Goal: Task Accomplishment & Management: Complete application form

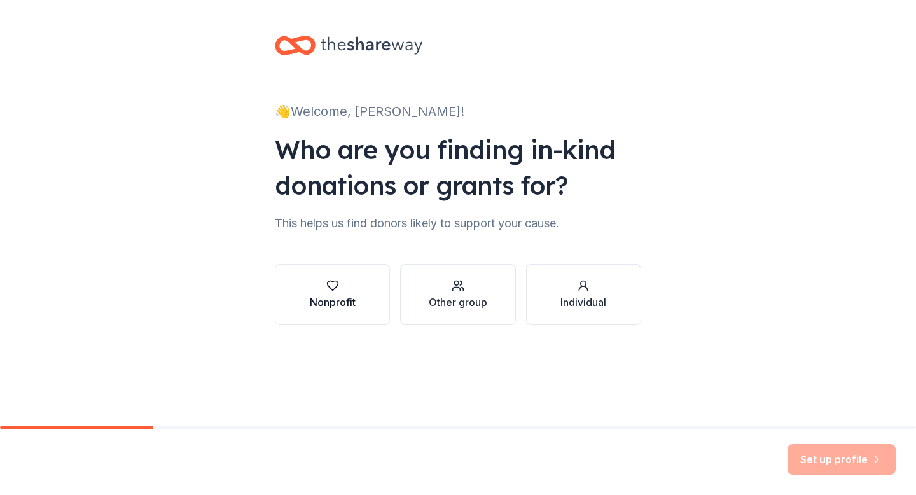
click at [351, 286] on div "button" at bounding box center [333, 285] width 46 height 13
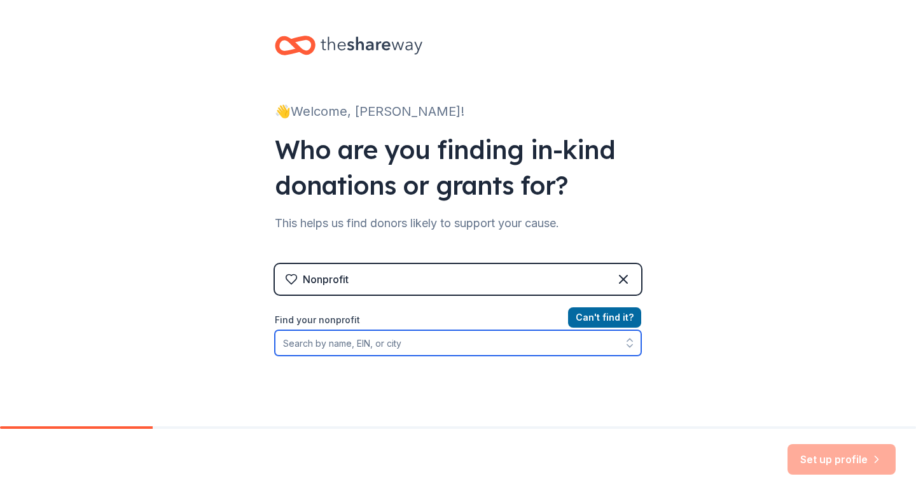
click at [417, 342] on input "Find your nonprofit" at bounding box center [458, 342] width 366 height 25
type input "young life"
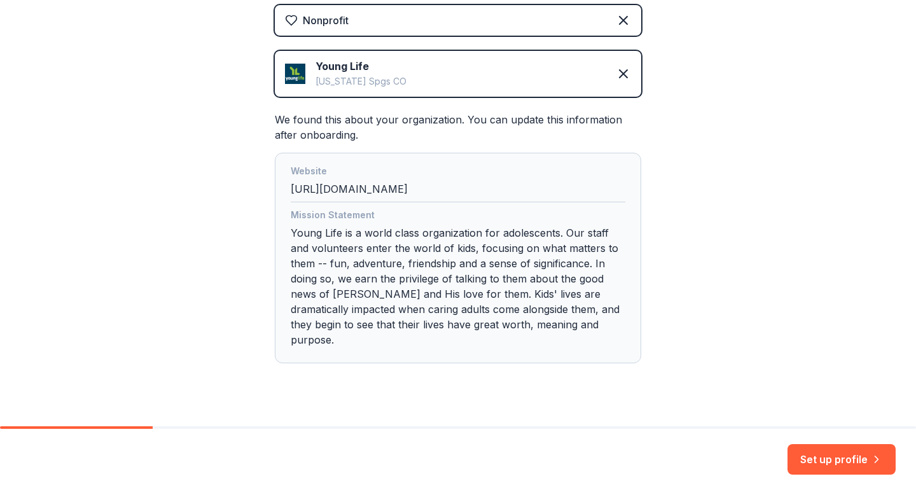
scroll to position [266, 0]
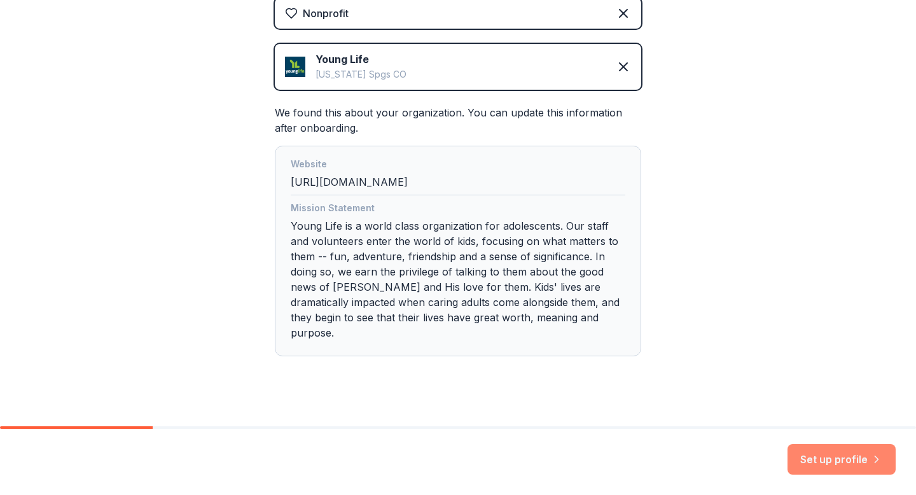
click at [813, 457] on button "Set up profile" at bounding box center [841, 459] width 108 height 31
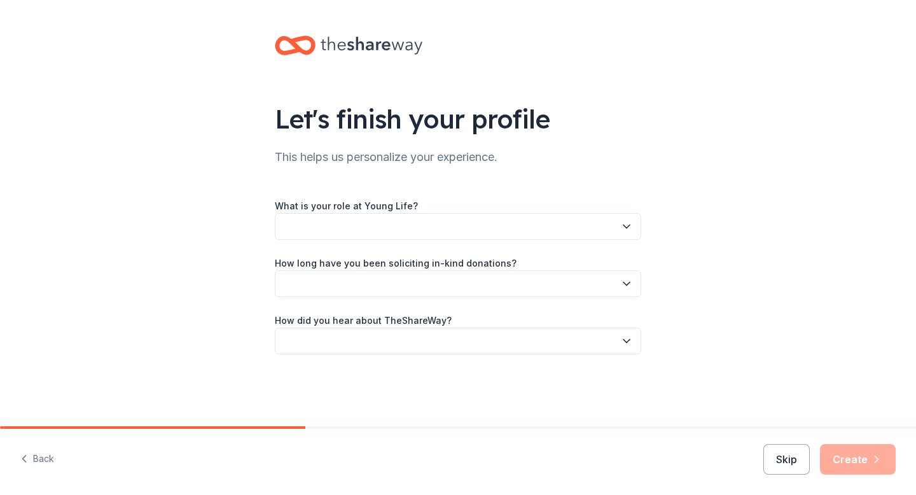
click at [364, 226] on button "button" at bounding box center [458, 226] width 366 height 27
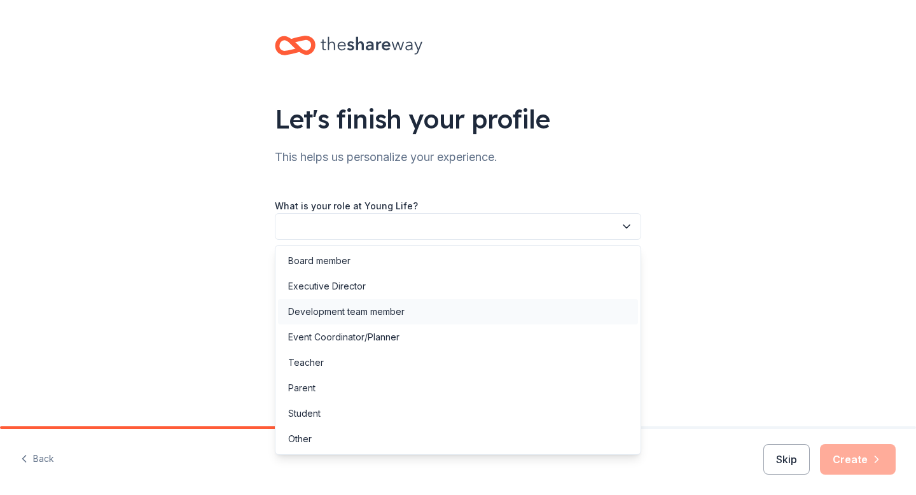
click at [340, 316] on div "Development team member" at bounding box center [346, 311] width 116 height 15
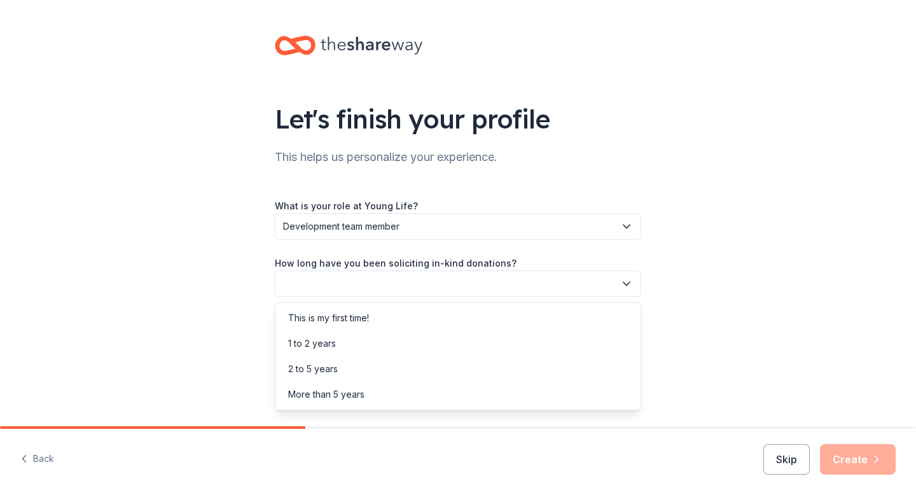
click at [357, 287] on button "button" at bounding box center [458, 283] width 366 height 27
click at [328, 364] on div "2 to 5 years" at bounding box center [313, 368] width 50 height 15
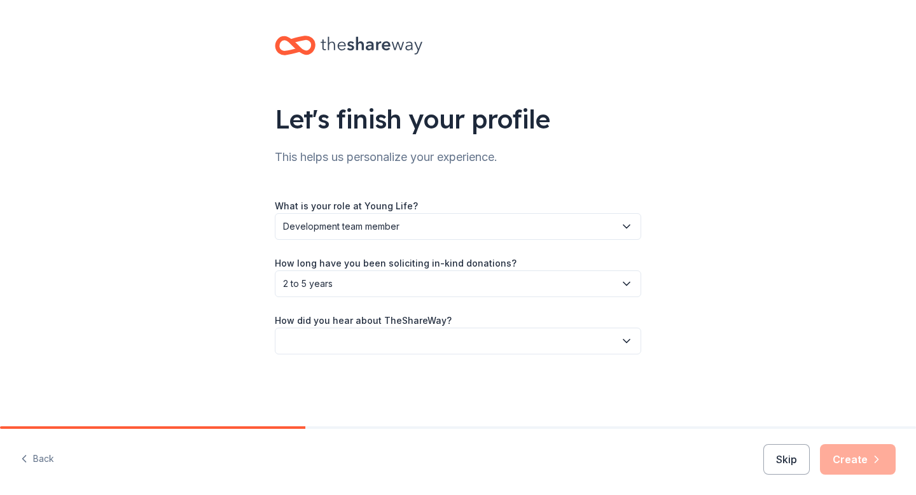
click at [329, 341] on button "button" at bounding box center [458, 341] width 366 height 27
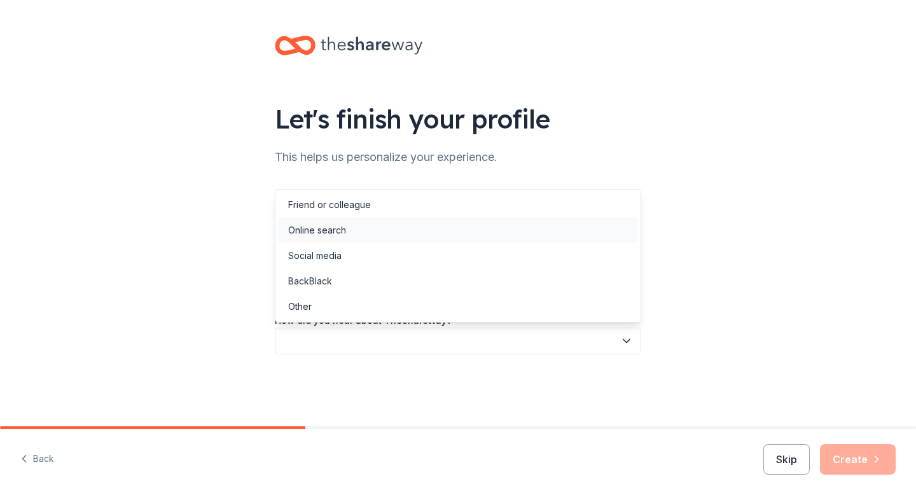
click at [336, 226] on div "Online search" at bounding box center [317, 230] width 58 height 15
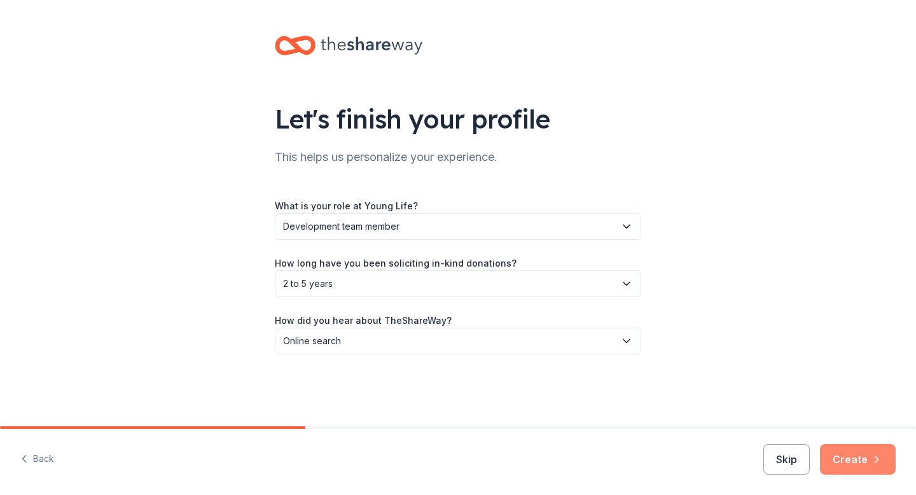
click at [863, 460] on button "Create" at bounding box center [858, 459] width 76 height 31
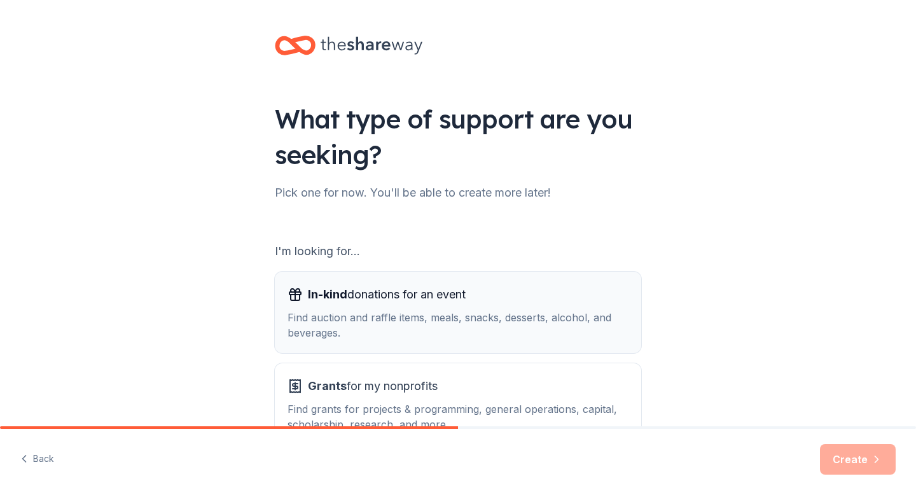
click at [534, 297] on div "In-kind donations for an event" at bounding box center [457, 294] width 341 height 20
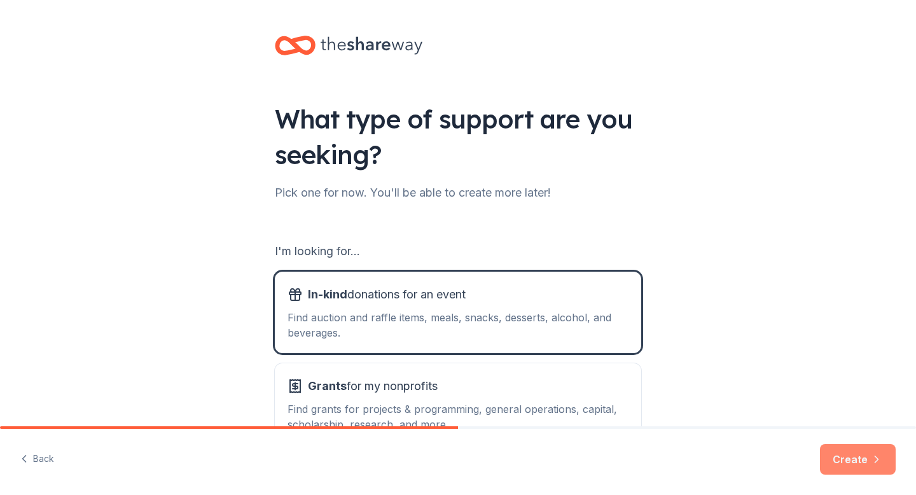
click at [855, 460] on button "Create" at bounding box center [858, 459] width 76 height 31
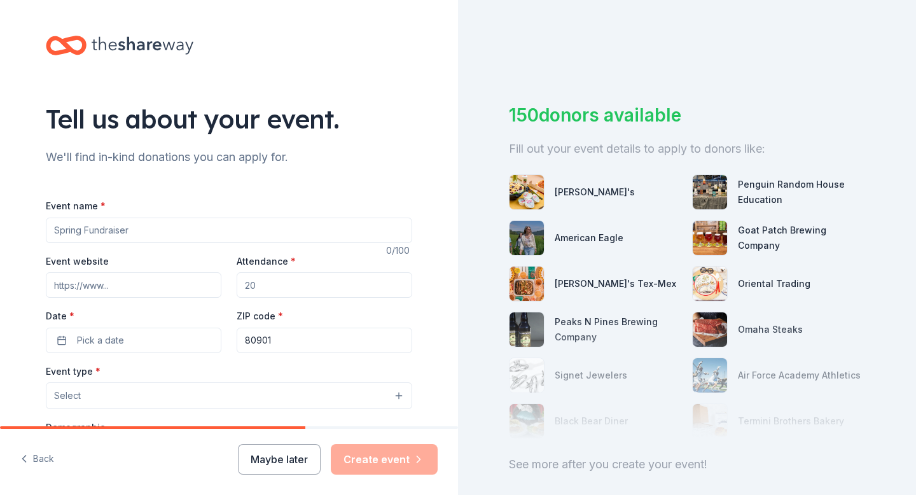
click at [78, 227] on input "Event name *" at bounding box center [229, 230] width 366 height 25
type input "Young Life Fundraising Banquet"
click at [97, 282] on input "Event website" at bounding box center [134, 284] width 176 height 25
paste input "https://younglife.org/"
type input "https://younglife.org/"
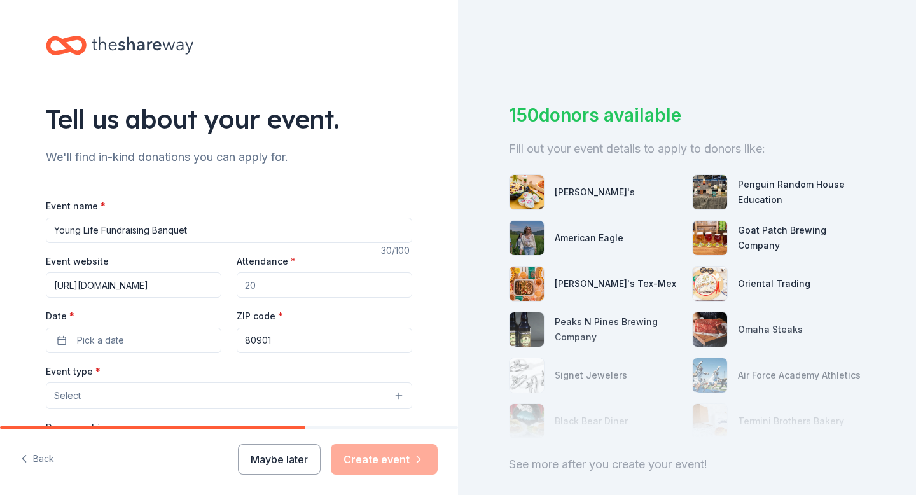
click at [259, 286] on input "Attendance *" at bounding box center [325, 284] width 176 height 25
type input "150"
click at [114, 339] on span "Pick a date" at bounding box center [100, 340] width 47 height 15
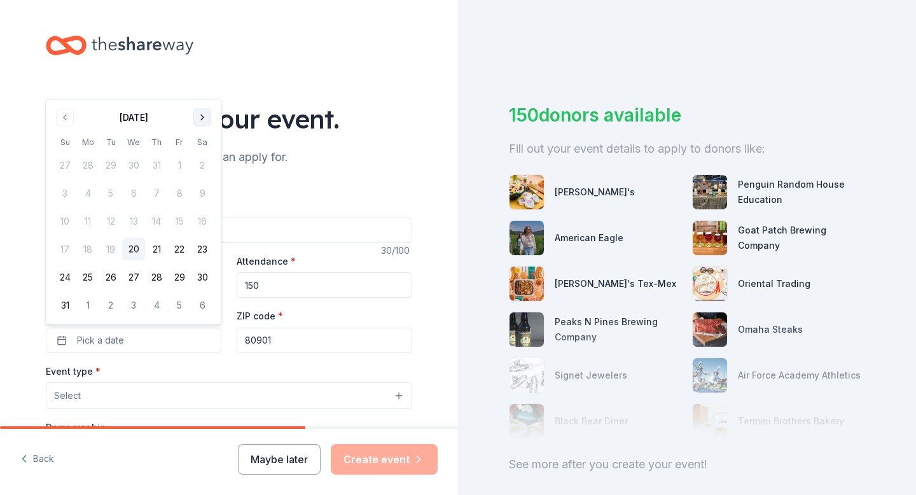
click at [199, 109] on button "Go to next month" at bounding box center [202, 118] width 18 height 18
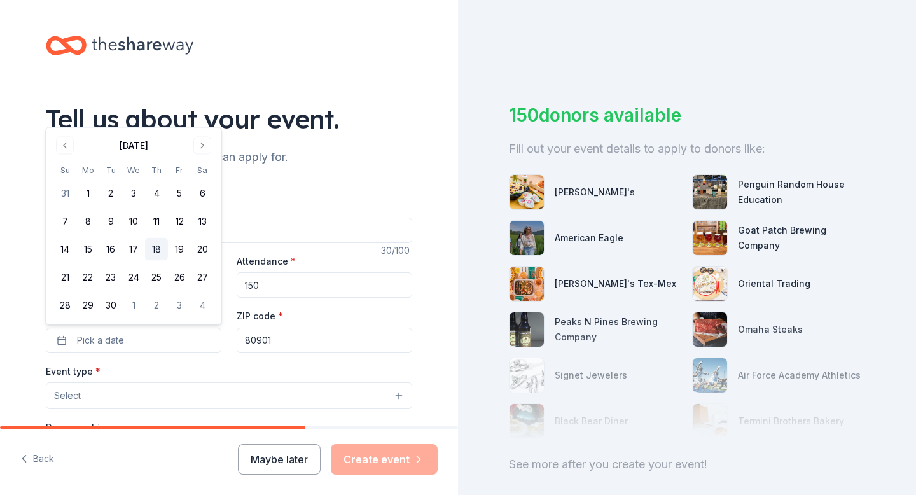
click at [156, 244] on button "18" at bounding box center [156, 249] width 23 height 23
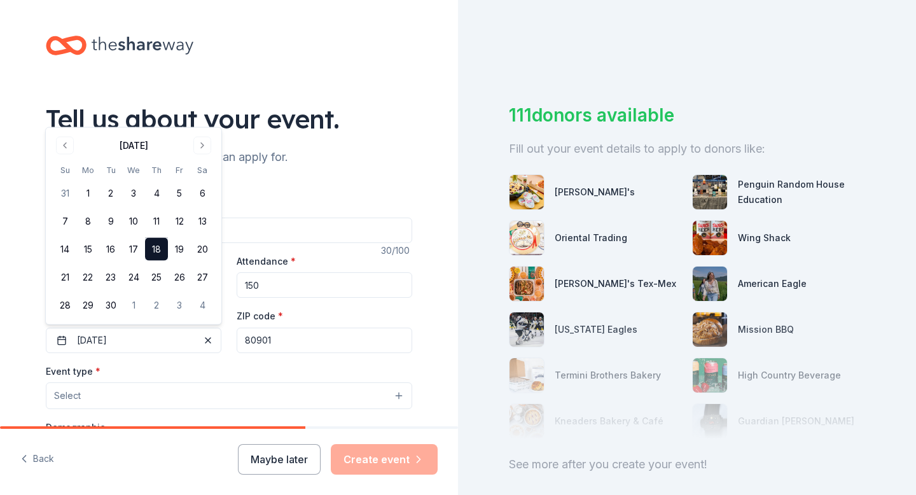
click at [287, 343] on input "80901" at bounding box center [325, 340] width 176 height 25
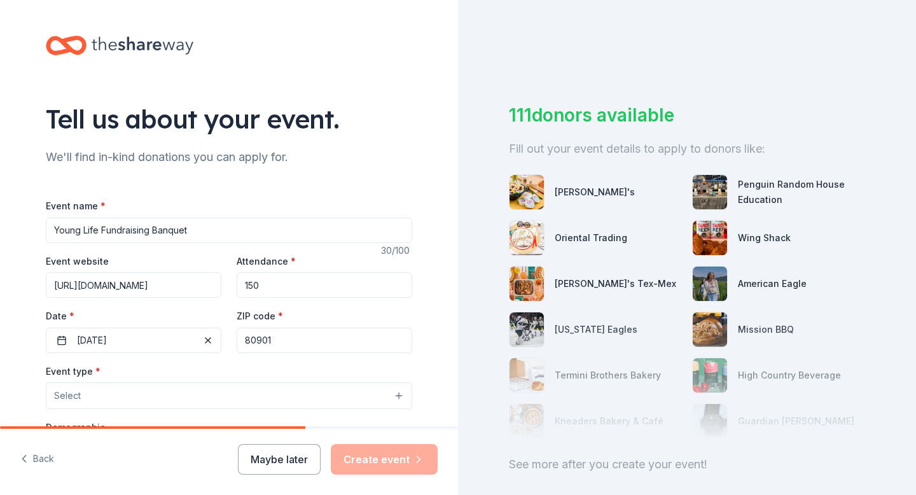
click at [257, 338] on input "80901" at bounding box center [325, 340] width 176 height 25
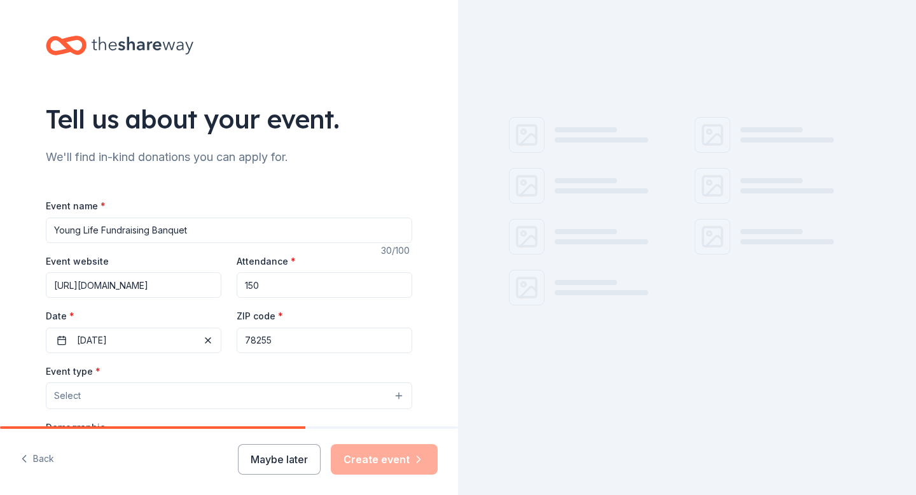
type input "78255"
click at [309, 308] on div "ZIP code * 78255" at bounding box center [325, 330] width 176 height 45
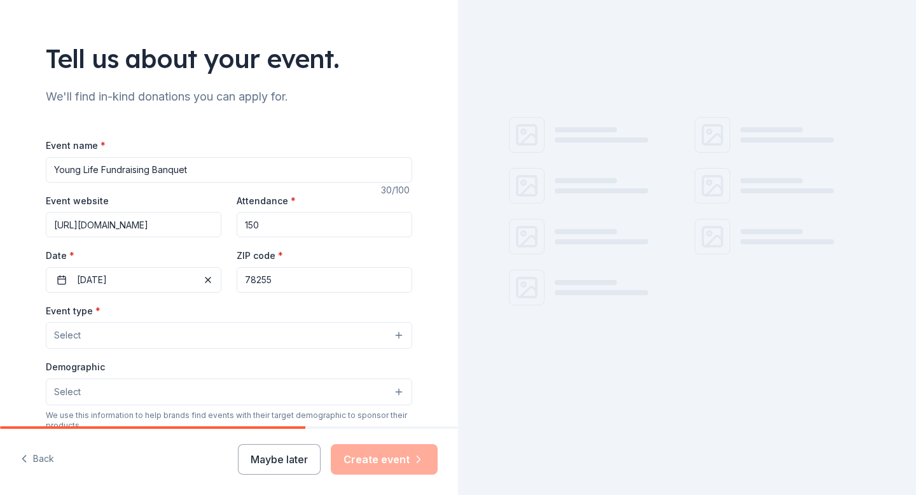
scroll to position [73, 0]
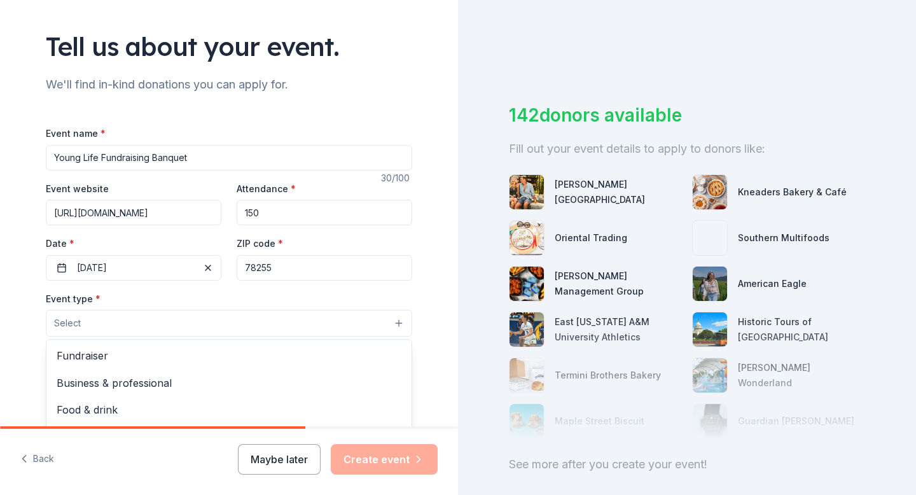
click at [268, 327] on button "Select" at bounding box center [229, 323] width 366 height 27
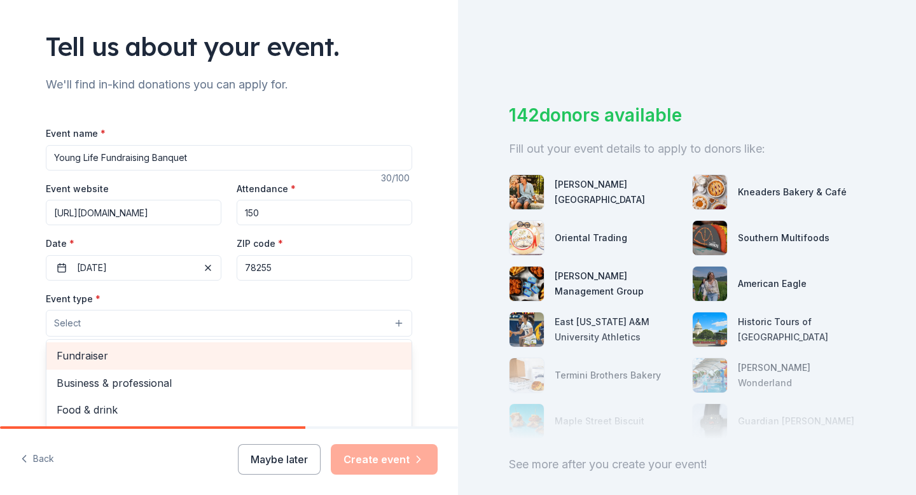
click at [134, 350] on span "Fundraiser" at bounding box center [229, 355] width 345 height 17
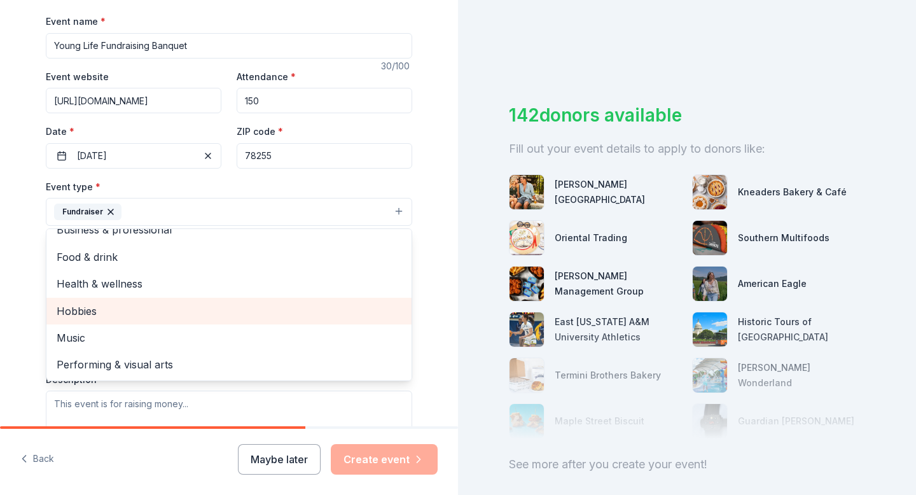
scroll to position [0, 0]
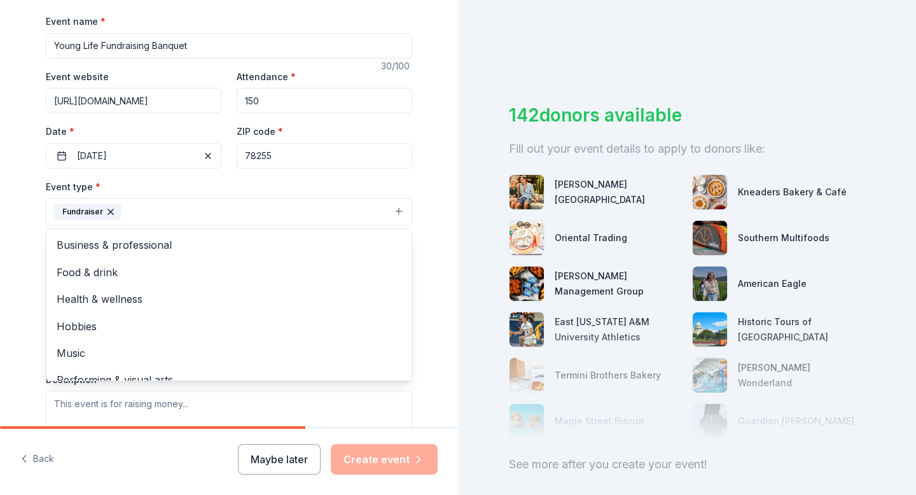
click at [18, 281] on div "Tell us about your event. We'll find in-kind donations you can apply for. Event…" at bounding box center [229, 240] width 458 height 848
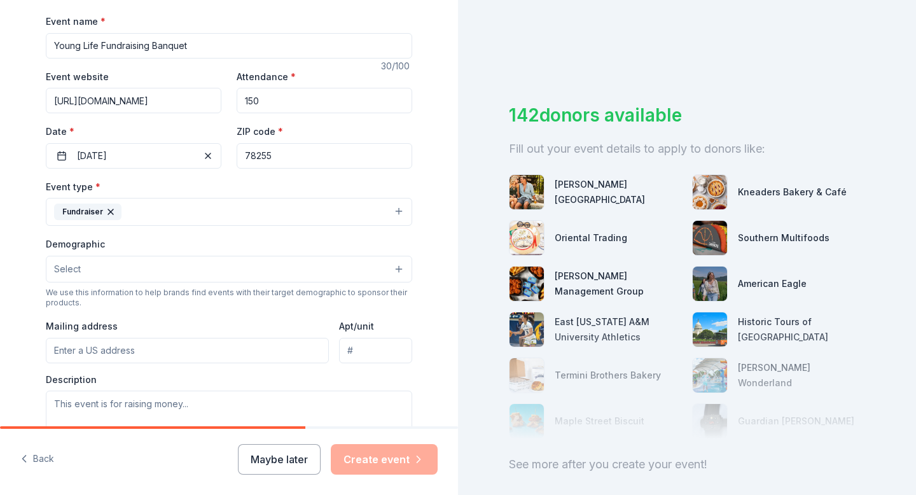
click at [172, 207] on button "Fundraiser" at bounding box center [229, 212] width 366 height 28
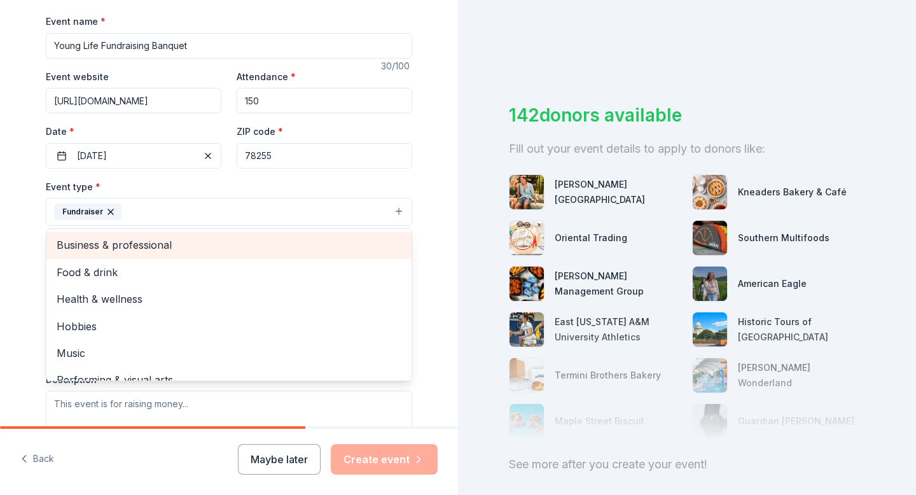
click at [167, 245] on span "Business & professional" at bounding box center [229, 245] width 345 height 17
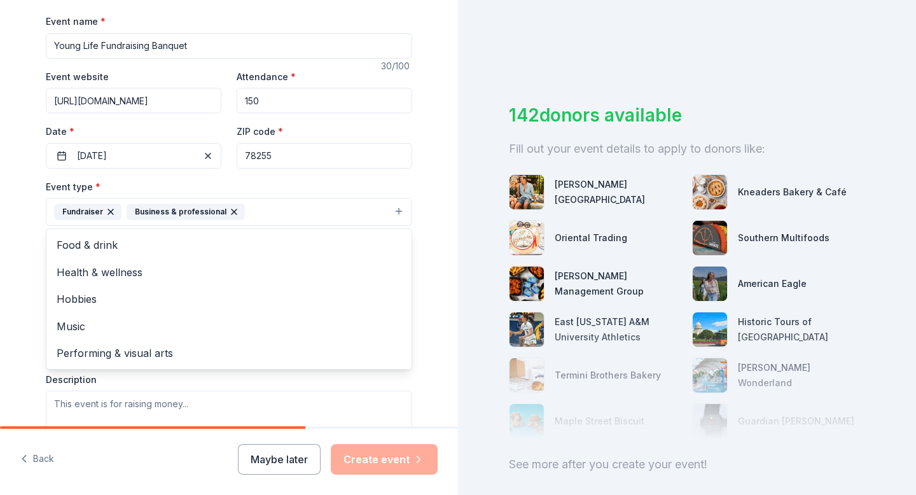
click at [31, 262] on div "Tell us about your event. We'll find in-kind donations you can apply for. Event…" at bounding box center [228, 240] width 407 height 848
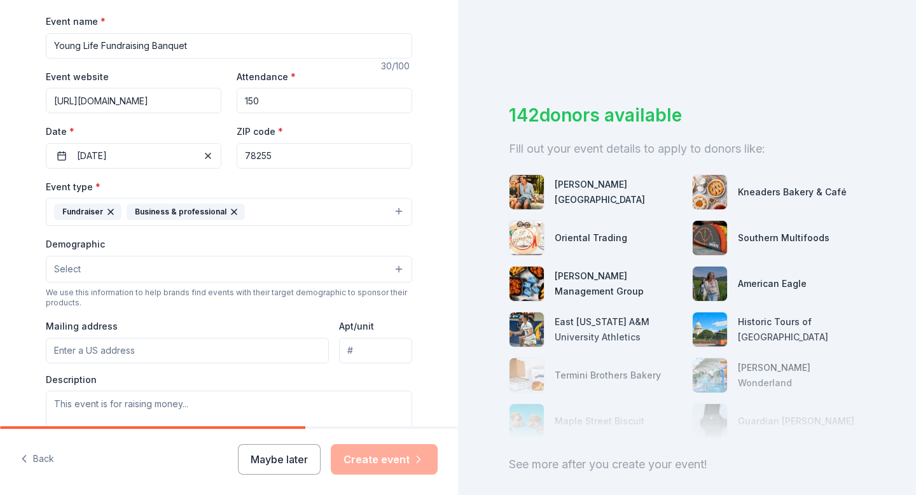
click at [95, 275] on button "Select" at bounding box center [229, 269] width 366 height 27
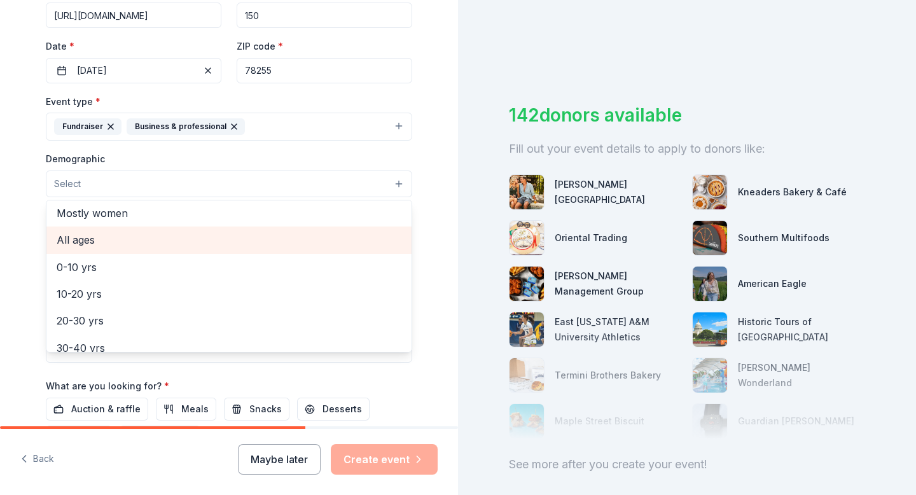
scroll to position [59, 0]
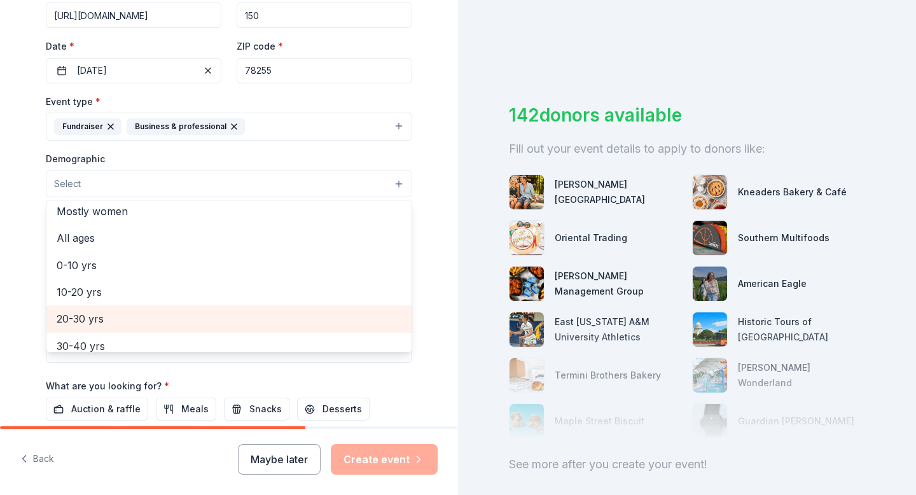
click at [96, 310] on span "20-30 yrs" at bounding box center [229, 318] width 345 height 17
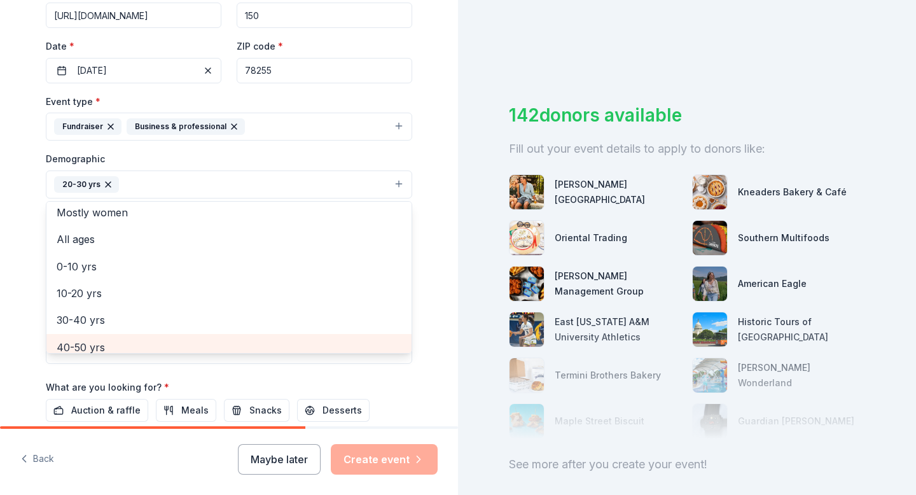
click at [111, 339] on span "40-50 yrs" at bounding box center [229, 347] width 345 height 17
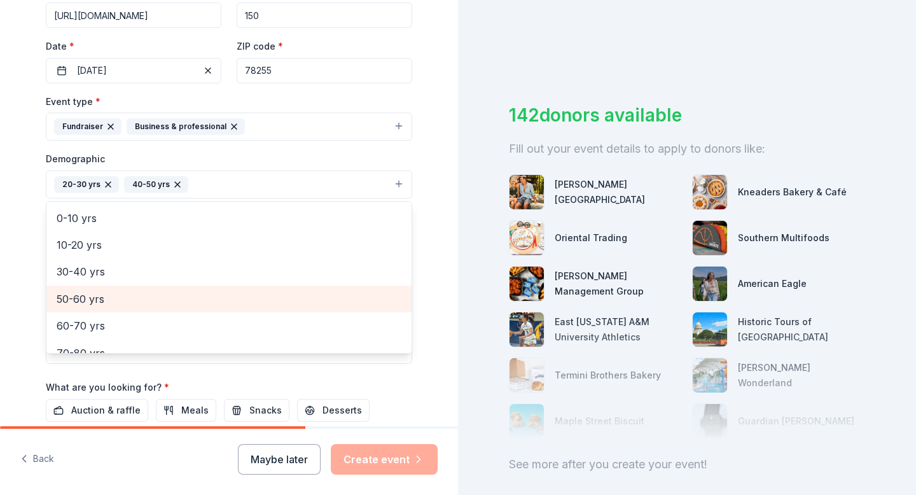
scroll to position [120, 0]
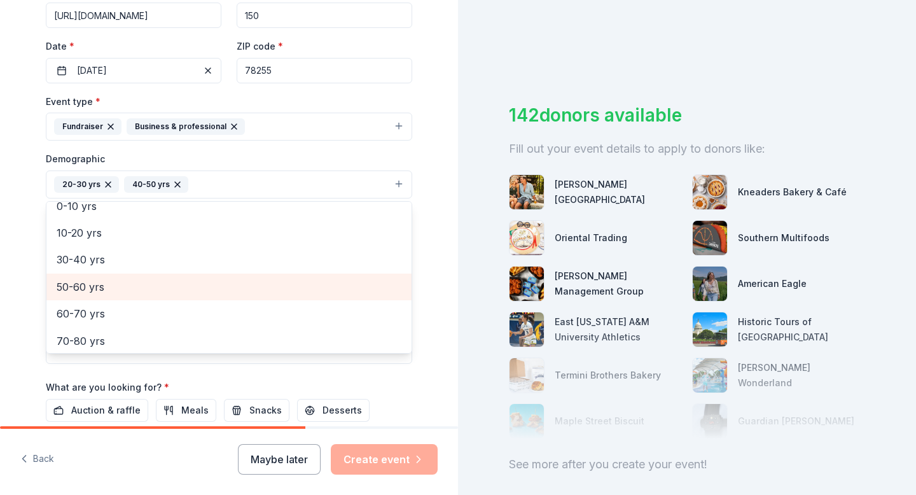
click at [112, 289] on span "50-60 yrs" at bounding box center [229, 287] width 345 height 17
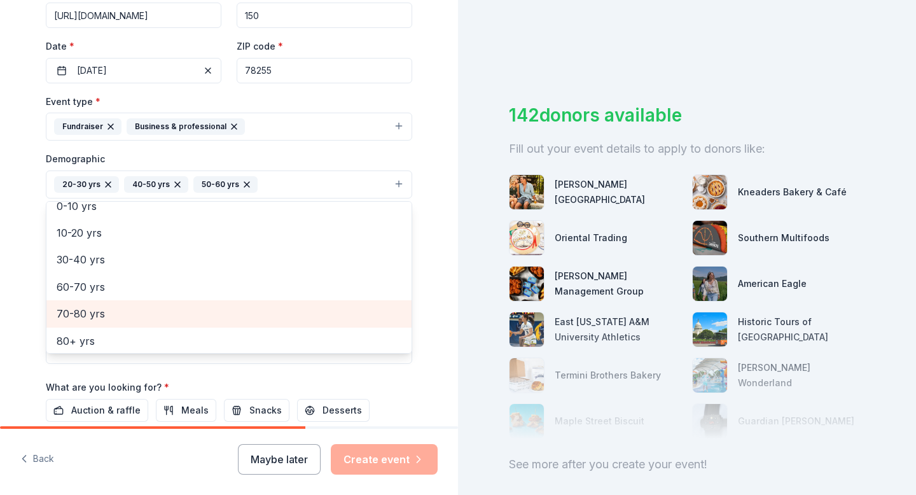
click at [115, 305] on span "70-80 yrs" at bounding box center [229, 313] width 345 height 17
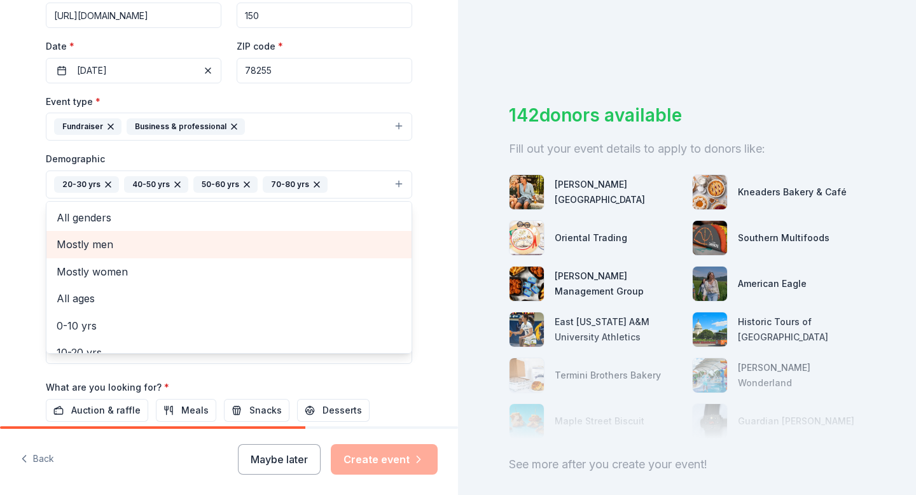
scroll to position [265, 0]
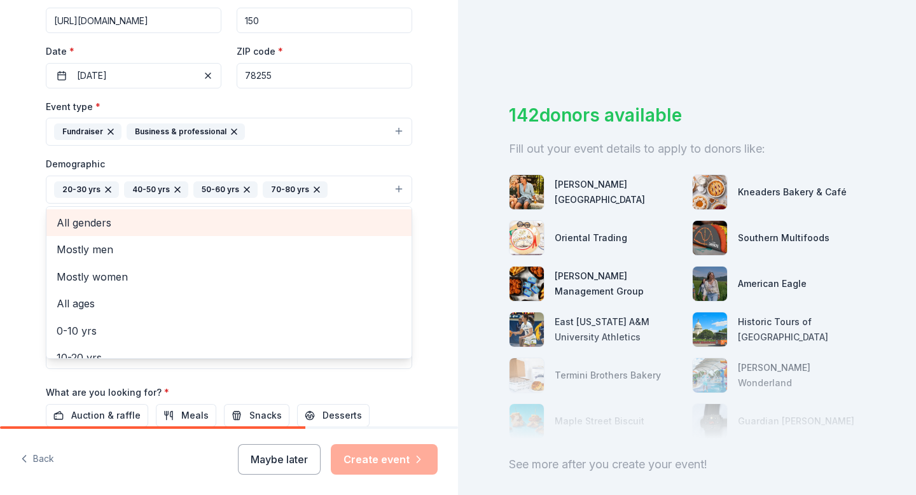
click at [118, 215] on span "All genders" at bounding box center [229, 222] width 345 height 17
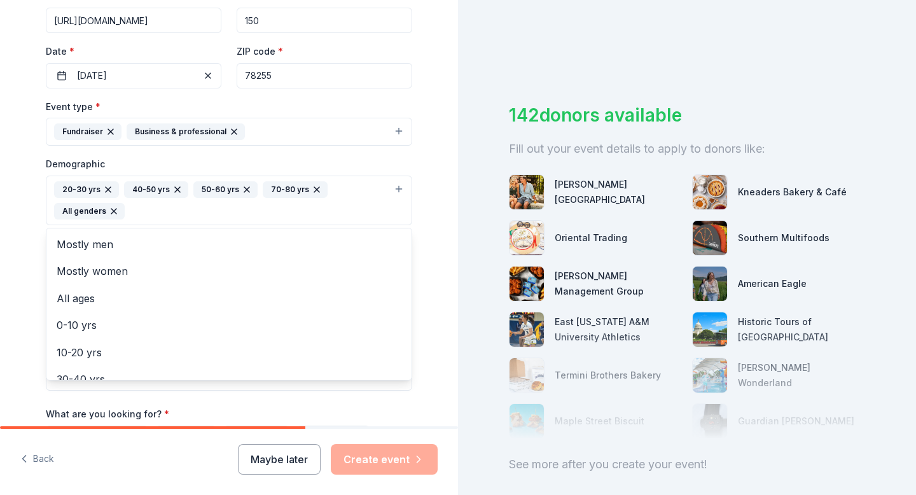
click at [22, 240] on div "Tell us about your event. We'll find in-kind donations you can apply for. Event…" at bounding box center [229, 170] width 458 height 871
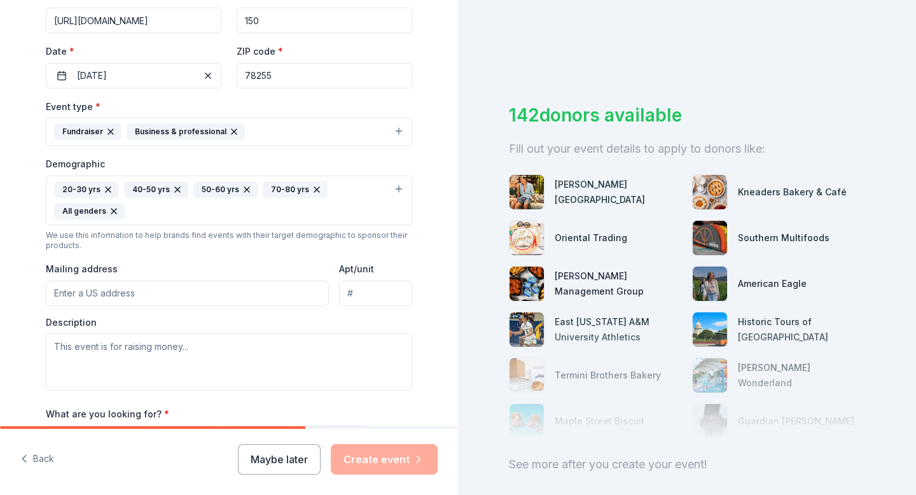
click at [86, 299] on input "Mailing address" at bounding box center [187, 292] width 283 height 25
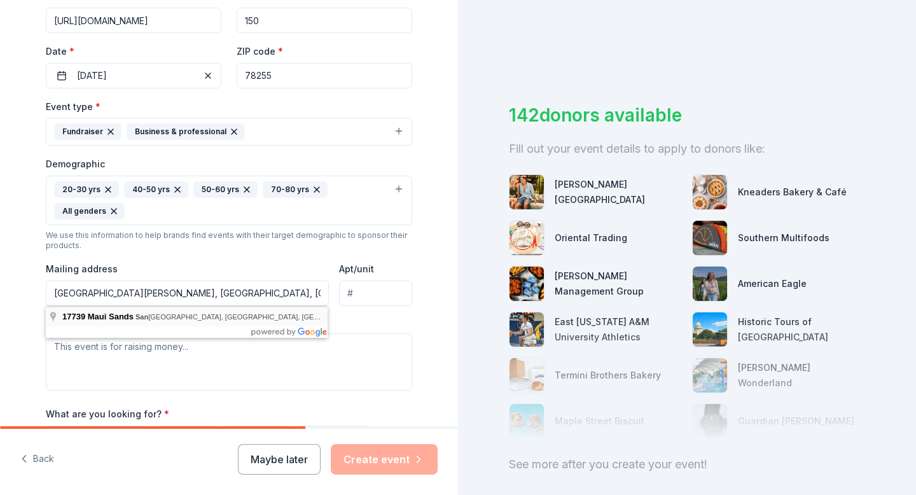
type input "17739 Maui Sands, San Antonio, TX, 78255"
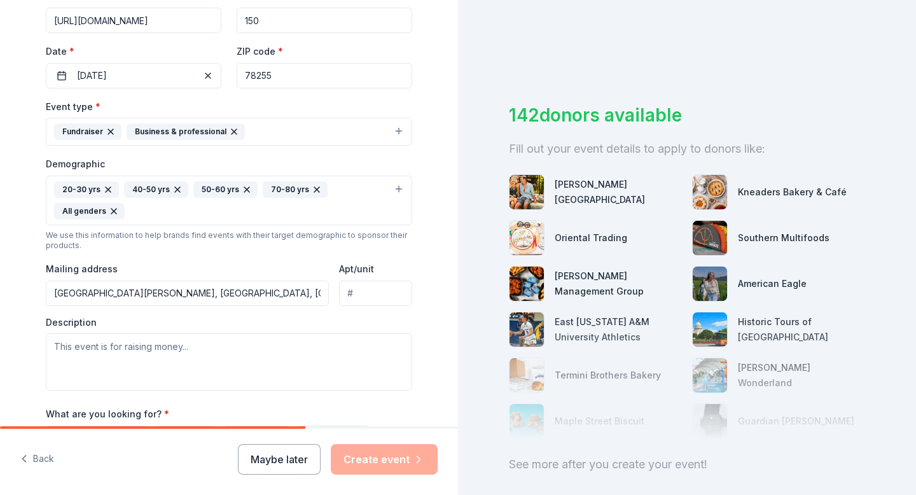
click at [197, 269] on div "Mailing address 17739 Maui Sands, San Antonio, TX, 78255" at bounding box center [187, 283] width 283 height 45
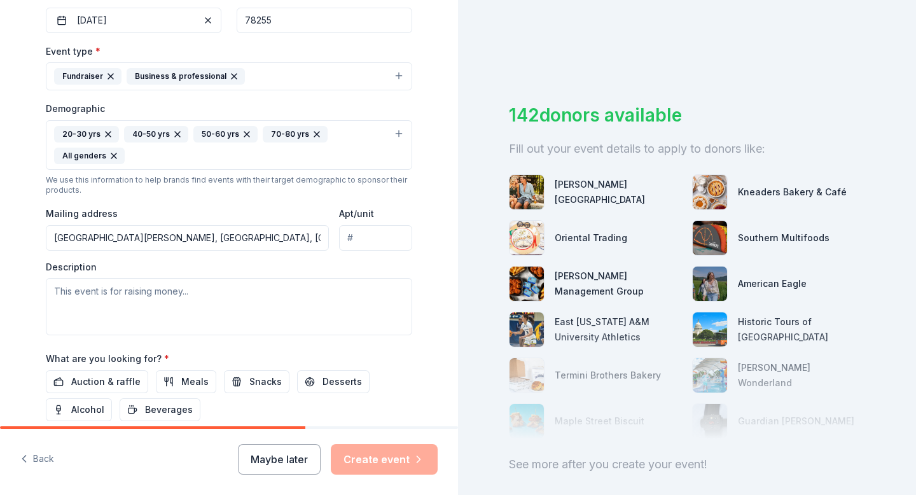
scroll to position [326, 0]
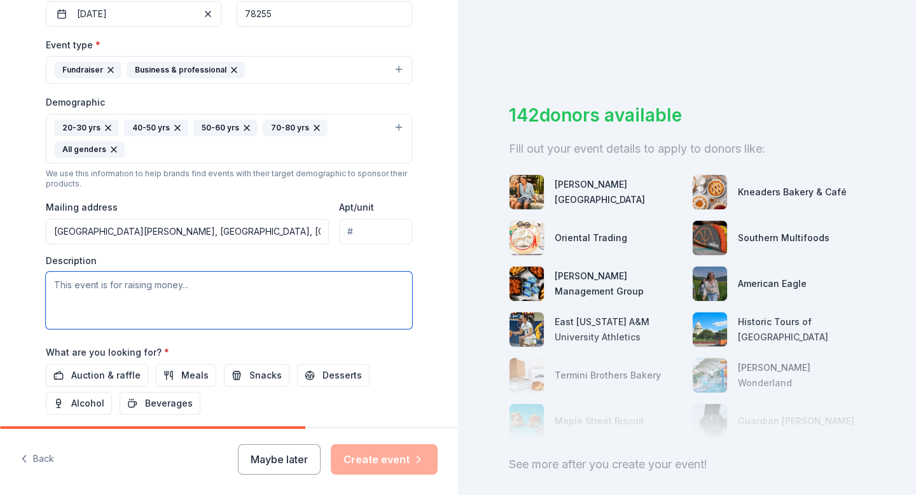
click at [153, 283] on textarea at bounding box center [229, 300] width 366 height 57
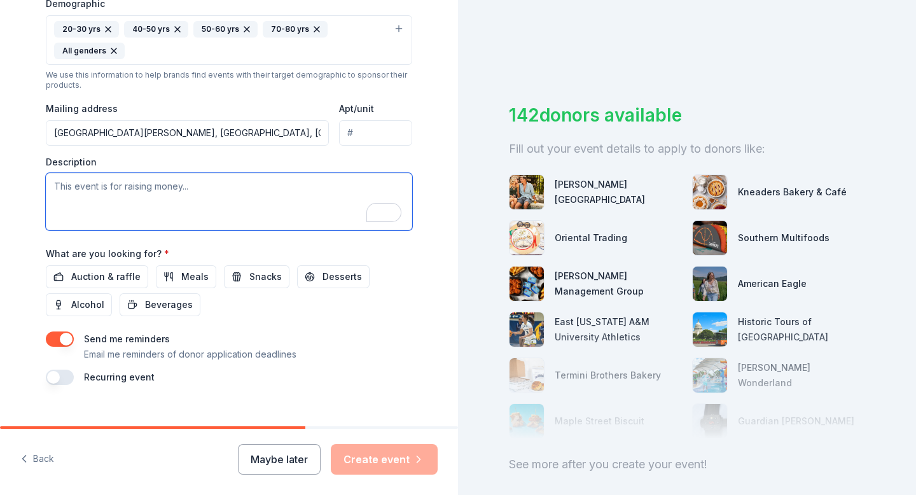
scroll to position [425, 0]
click at [116, 278] on span "Auction & raffle" at bounding box center [105, 276] width 69 height 15
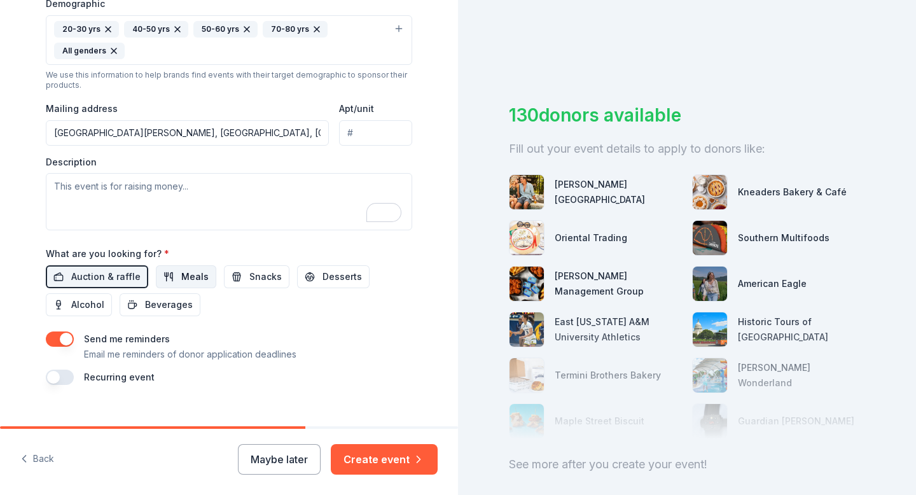
click at [163, 279] on button "Meals" at bounding box center [186, 276] width 60 height 23
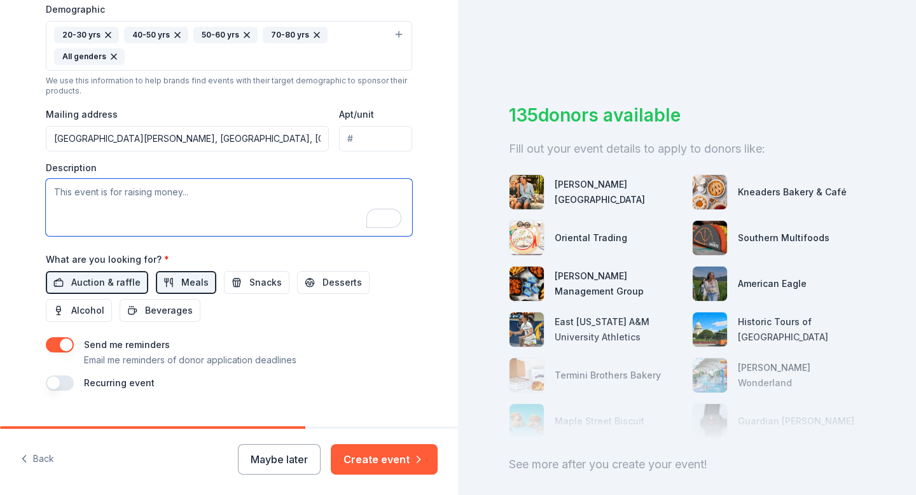
click at [132, 195] on textarea "To enrich screen reader interactions, please activate Accessibility in Grammarl…" at bounding box center [229, 207] width 366 height 57
paste textarea "Would you consider donating this item to our silent auction at our Annual Fundr…"
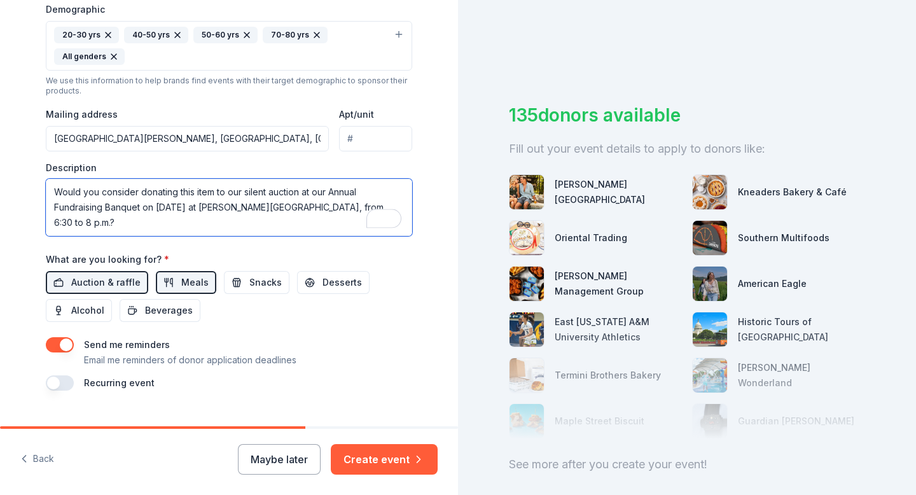
click at [153, 224] on textarea "Would you consider donating this item to our silent auction at our Annual Fundr…" at bounding box center [229, 207] width 366 height 57
click at [367, 222] on textarea "Would you consider donating this item to our silent auction at our Annual Fundr…" at bounding box center [229, 207] width 366 height 57
paste textarea "Together, we know and care for over 1,000+ kids from diverse socioeconomic, cul…"
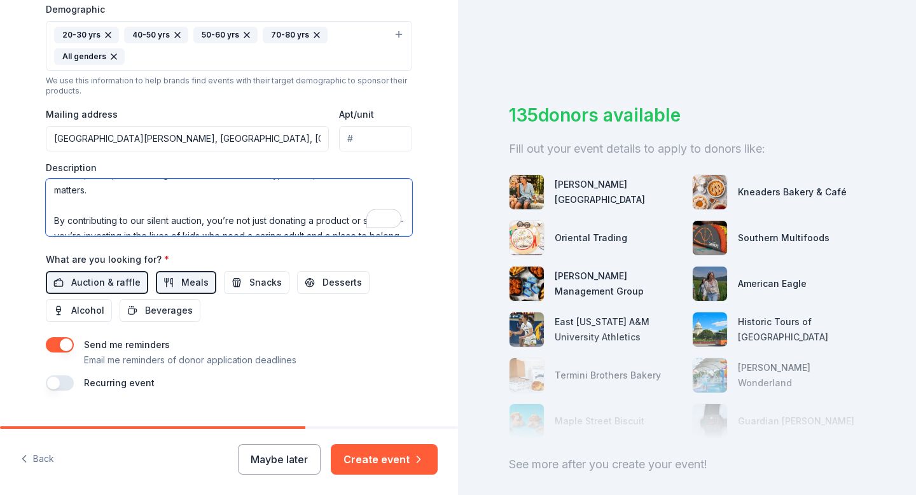
click at [85, 197] on textarea "Would you consider donating this item to our silent auction at our Annual Fundr…" at bounding box center [229, 207] width 366 height 57
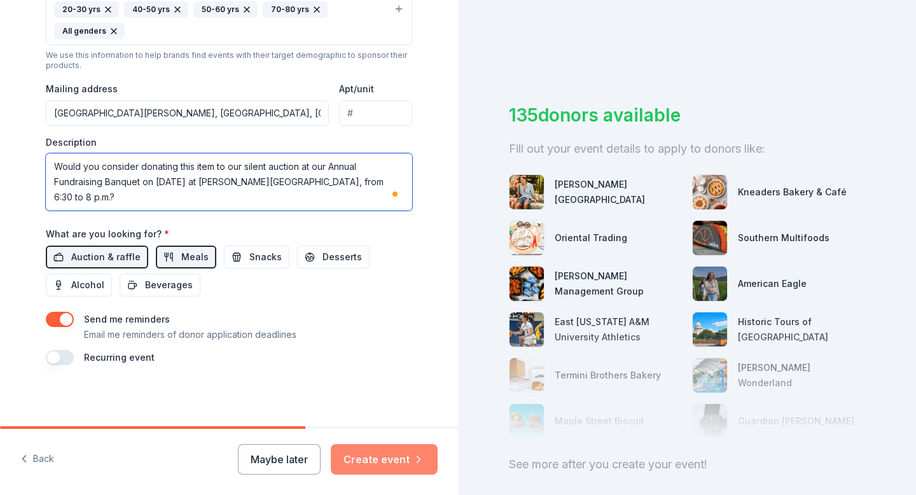
type textarea "Would you consider donating this item to our silent auction at our Annual Fundr…"
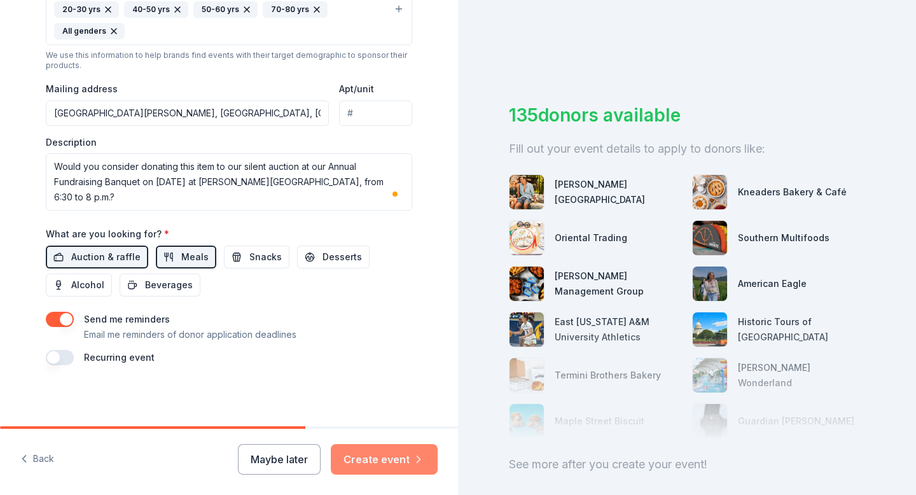
click at [380, 460] on button "Create event" at bounding box center [384, 459] width 107 height 31
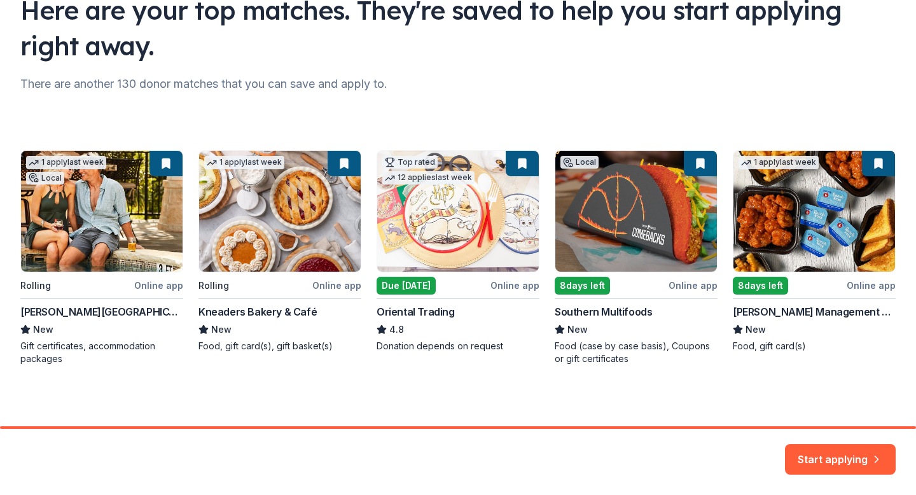
click at [280, 258] on div "1 apply last week Local Rolling Online app La Cantera Resort & Spa New Gift cer…" at bounding box center [457, 257] width 875 height 215
click at [296, 231] on div "1 apply last week Local Rolling Online app La Cantera Resort & Spa New Gift cer…" at bounding box center [457, 257] width 875 height 215
click at [830, 448] on button "Start applying" at bounding box center [840, 451] width 111 height 31
click at [342, 162] on div "1 apply last week Local Rolling Online app La Cantera Resort & Spa New Gift cer…" at bounding box center [457, 257] width 875 height 215
click at [272, 287] on div "1 apply last week Local Rolling Online app La Cantera Resort & Spa New Gift cer…" at bounding box center [457, 257] width 875 height 215
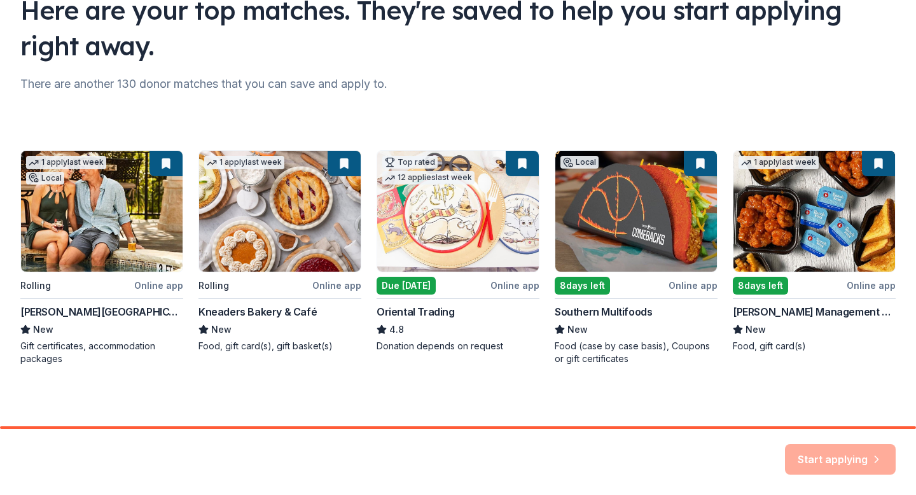
click at [270, 313] on div "1 apply last week Local Rolling Online app La Cantera Resort & Spa New Gift cer…" at bounding box center [457, 257] width 875 height 215
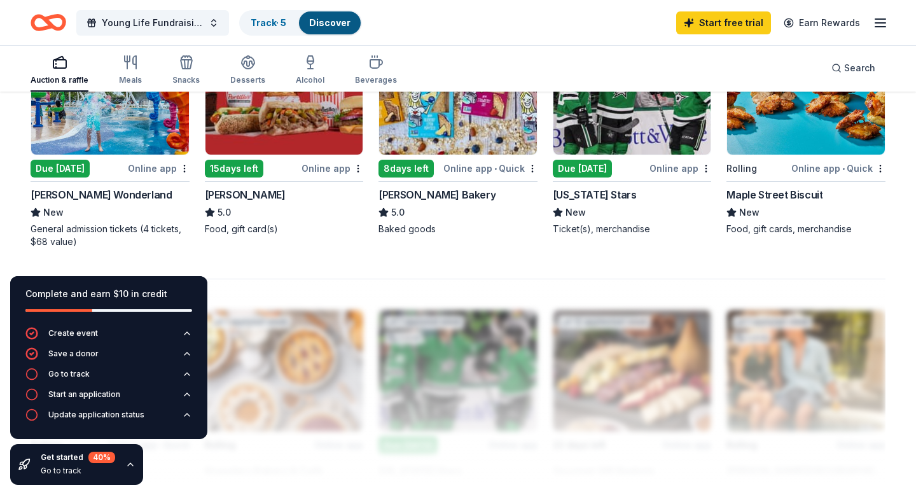
scroll to position [938, 0]
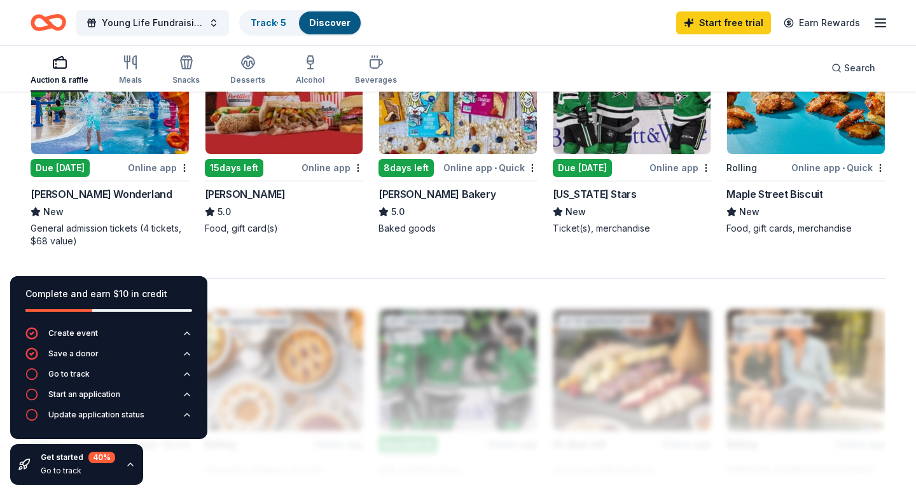
click at [98, 135] on img at bounding box center [110, 93] width 158 height 121
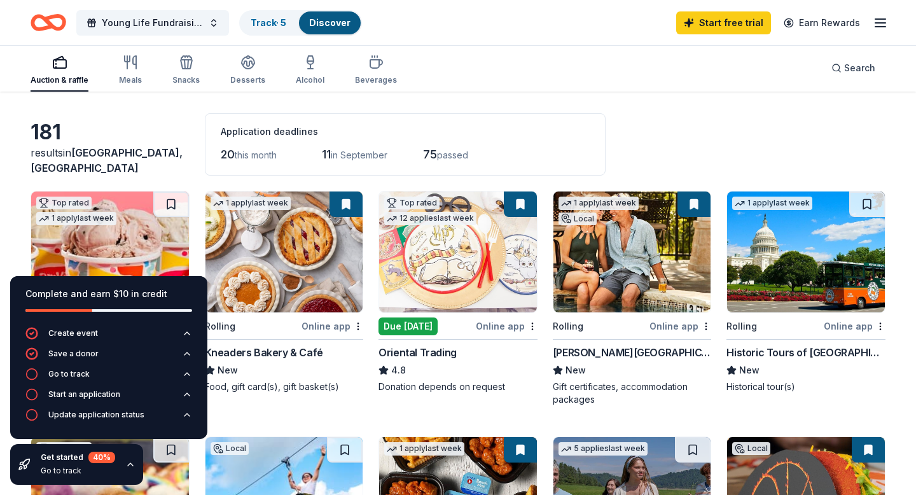
scroll to position [0, 0]
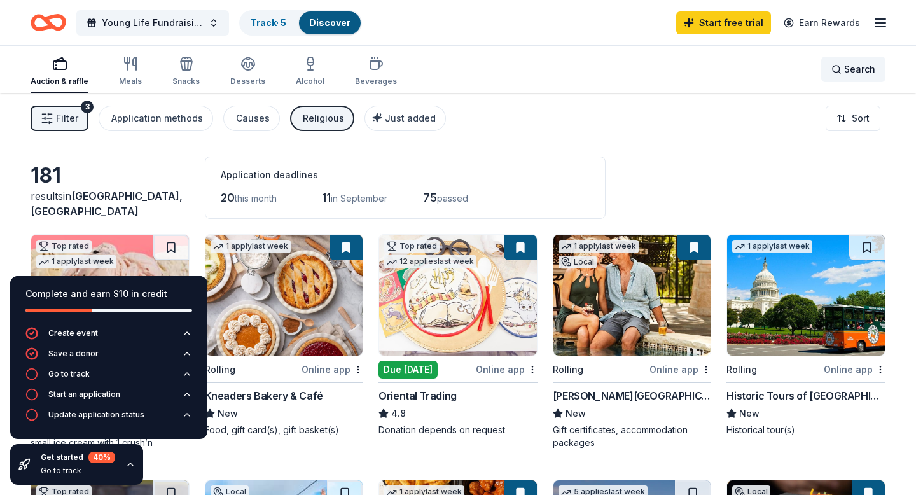
click at [862, 69] on span "Search" at bounding box center [859, 69] width 31 height 15
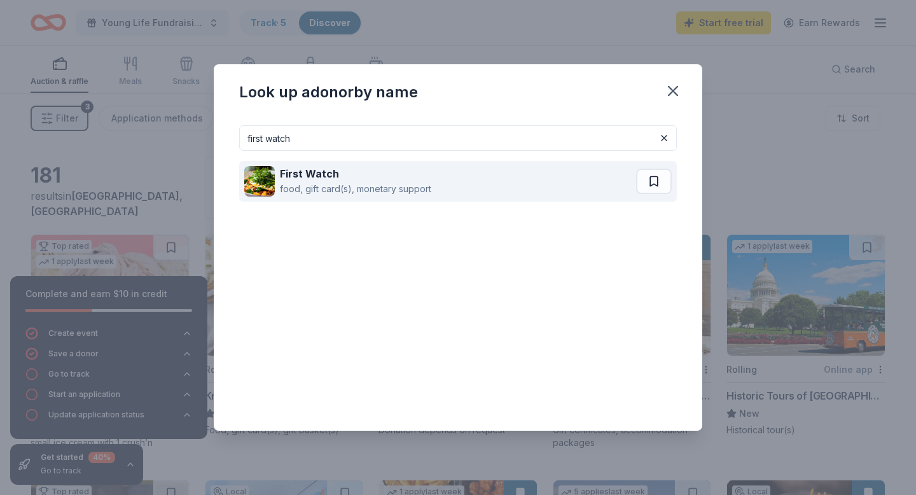
type input "first watch"
click at [345, 169] on div "First Watch" at bounding box center [355, 173] width 151 height 15
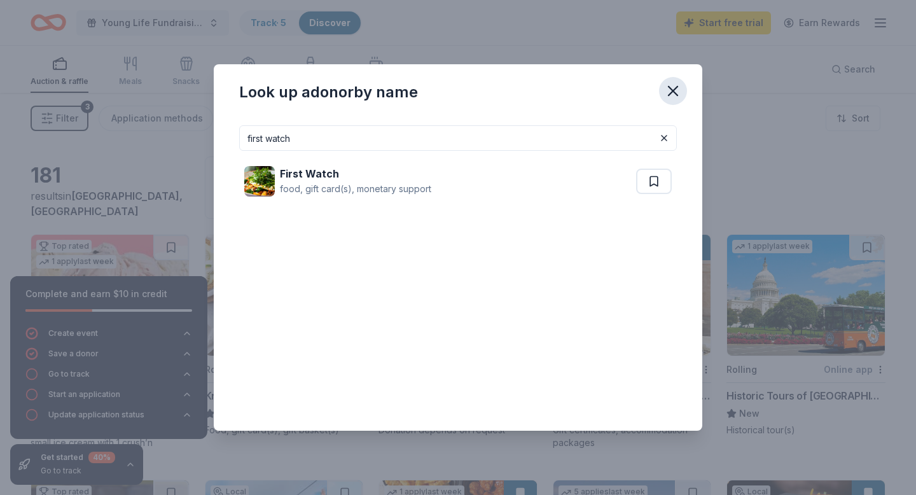
click at [672, 89] on icon "button" at bounding box center [673, 91] width 18 height 18
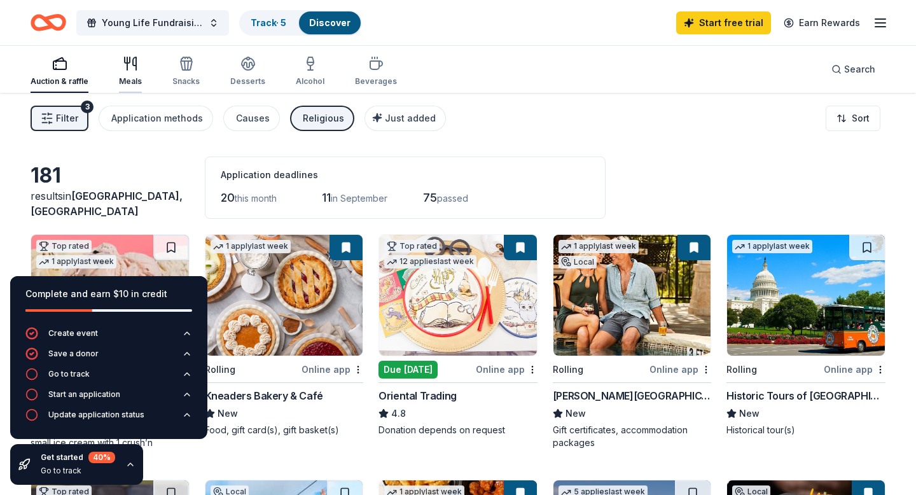
click at [129, 66] on icon "button" at bounding box center [130, 63] width 15 height 15
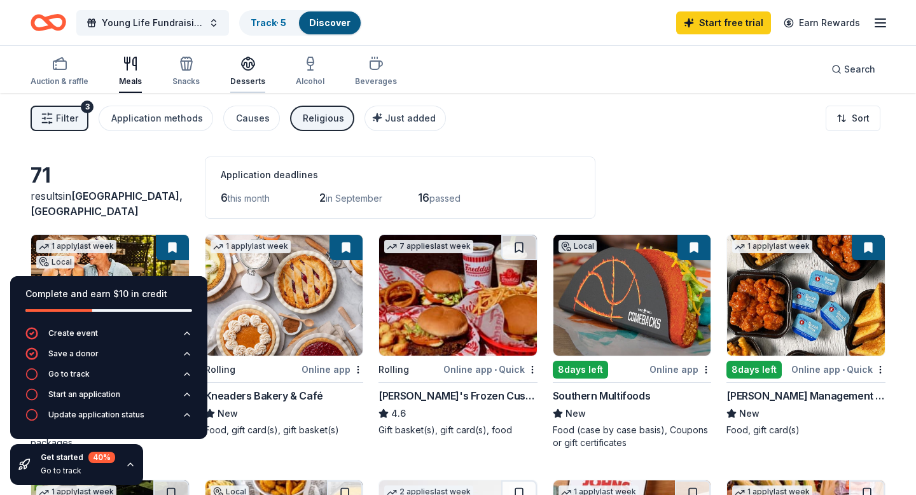
click at [238, 75] on div "Desserts" at bounding box center [247, 71] width 35 height 31
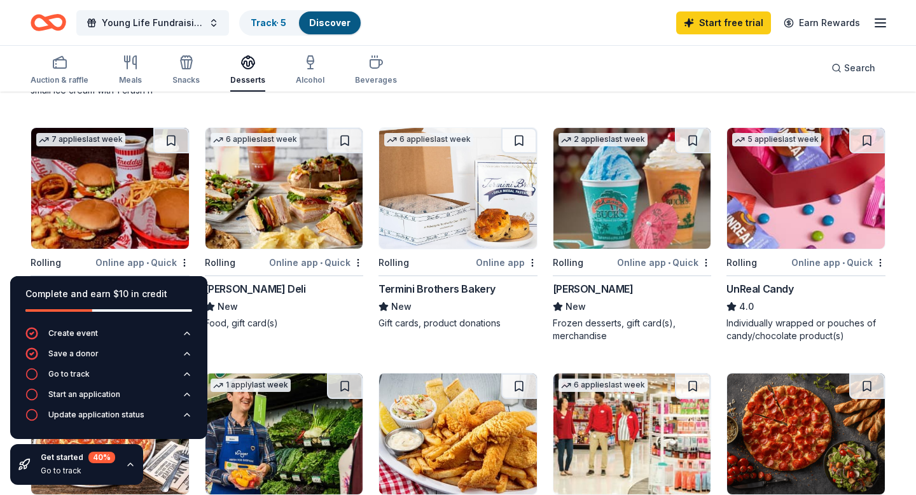
scroll to position [351, 0]
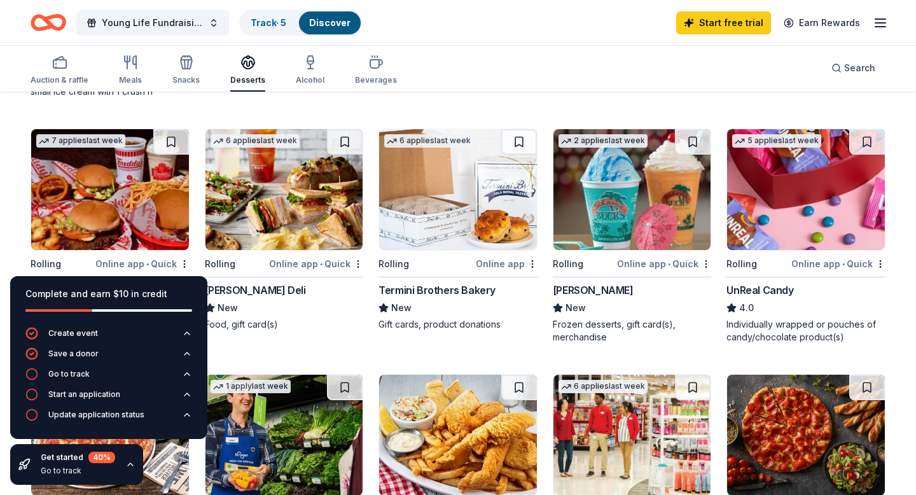
click at [658, 181] on img at bounding box center [632, 189] width 158 height 121
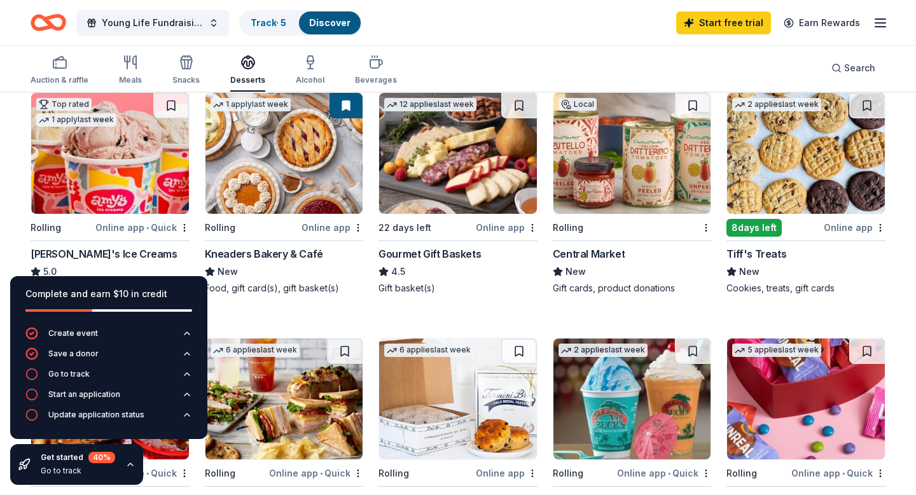
scroll to position [135, 0]
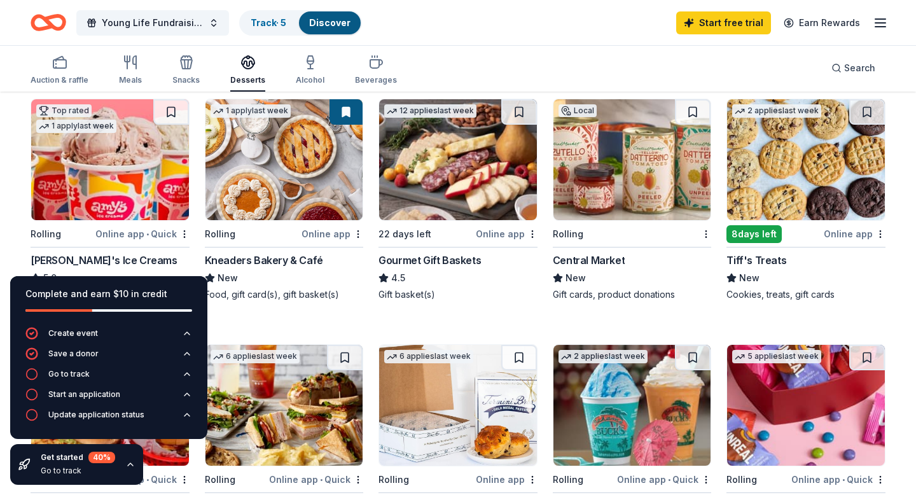
click at [776, 191] on img at bounding box center [806, 159] width 158 height 121
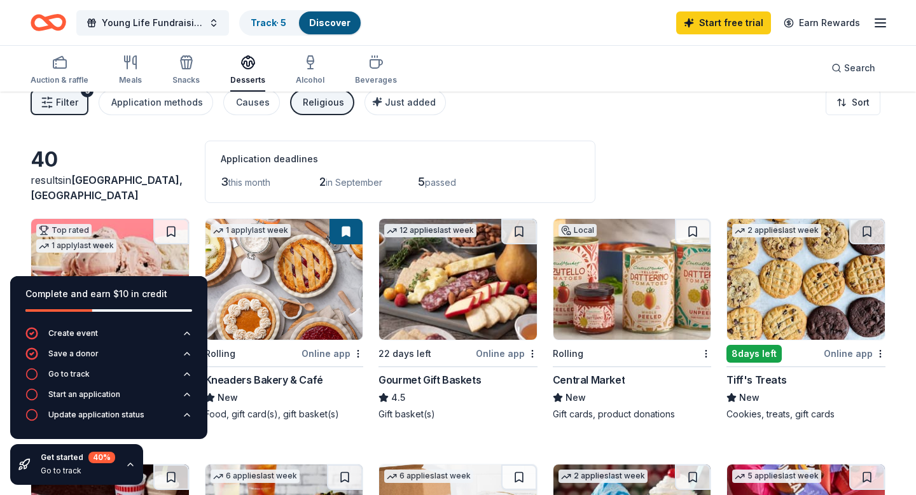
scroll to position [0, 0]
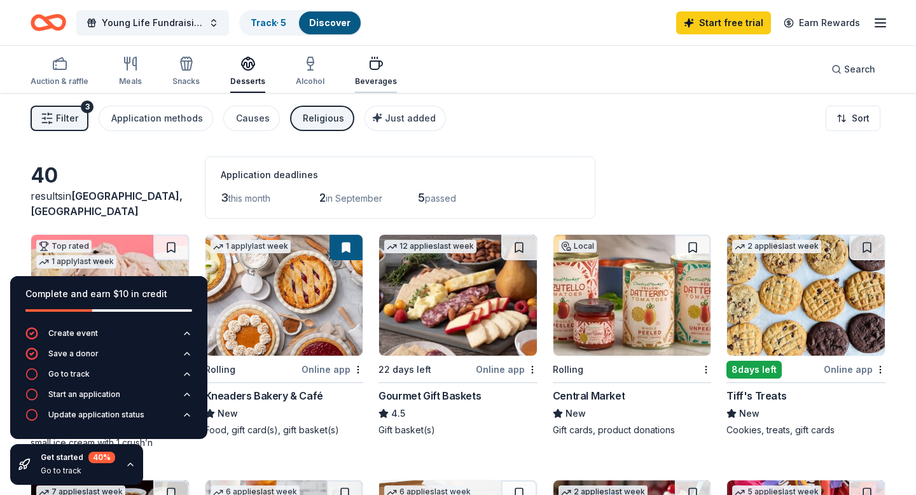
click at [373, 66] on icon "button" at bounding box center [376, 65] width 12 height 8
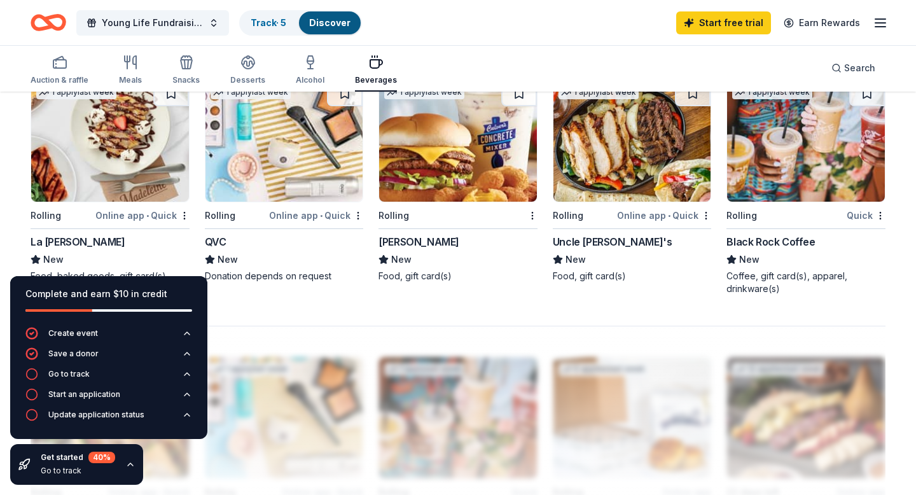
scroll to position [908, 0]
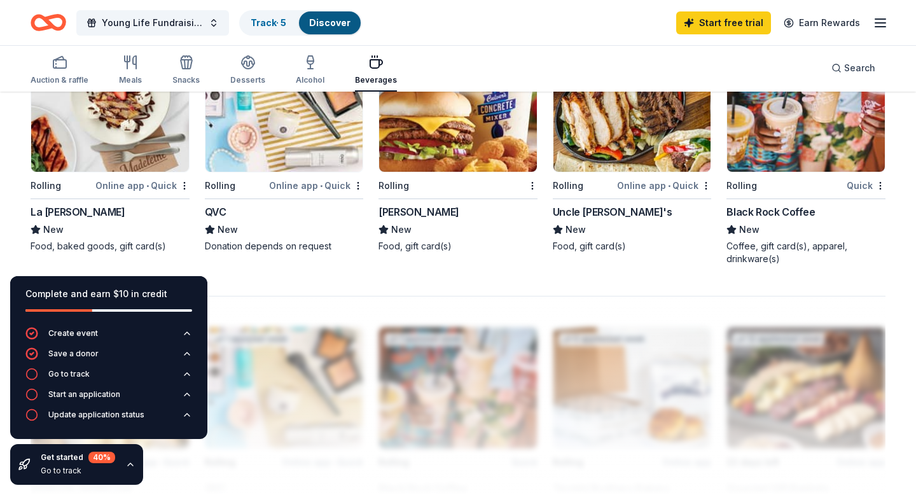
click at [106, 154] on img at bounding box center [110, 111] width 158 height 121
click at [468, 142] on img at bounding box center [458, 111] width 158 height 121
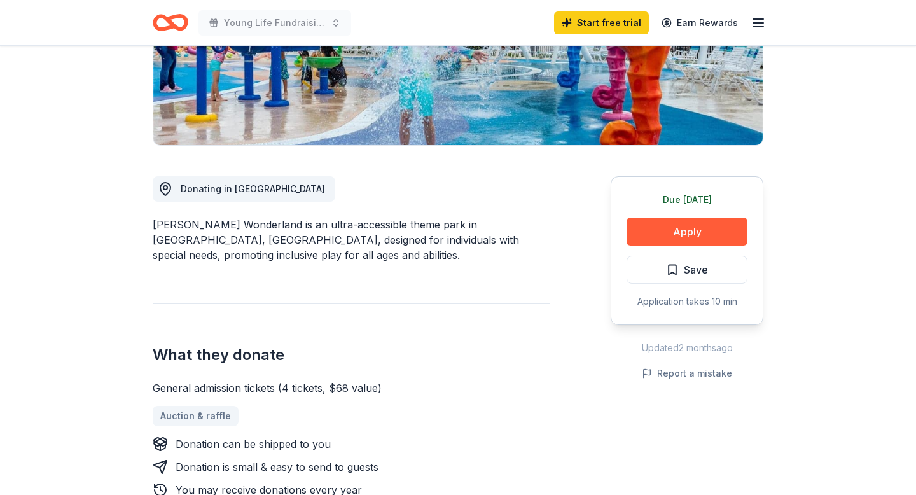
scroll to position [242, 0]
click at [678, 235] on button "Apply" at bounding box center [686, 231] width 121 height 28
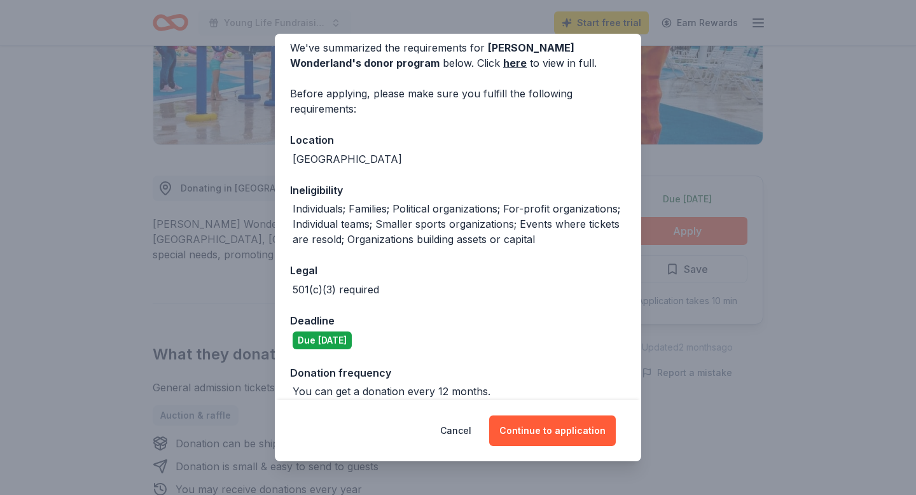
scroll to position [0, 0]
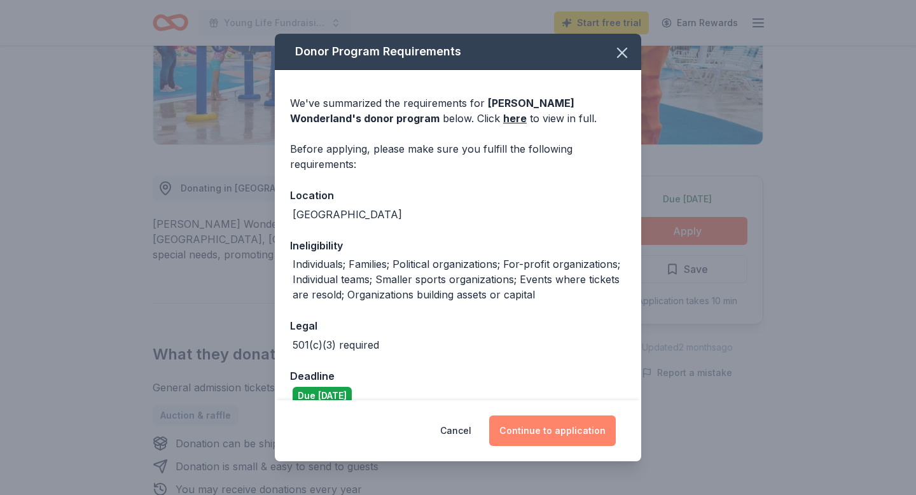
click at [560, 423] on button "Continue to application" at bounding box center [552, 430] width 127 height 31
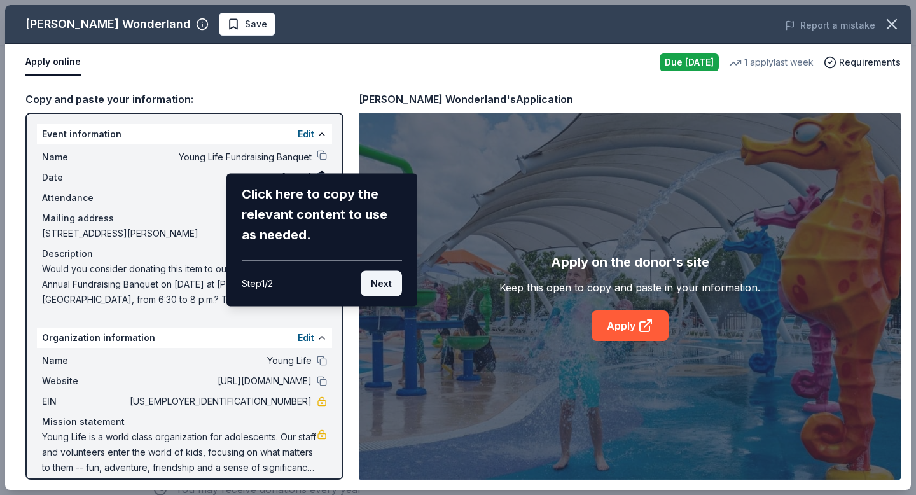
click at [378, 279] on button "Next" at bounding box center [381, 283] width 41 height 25
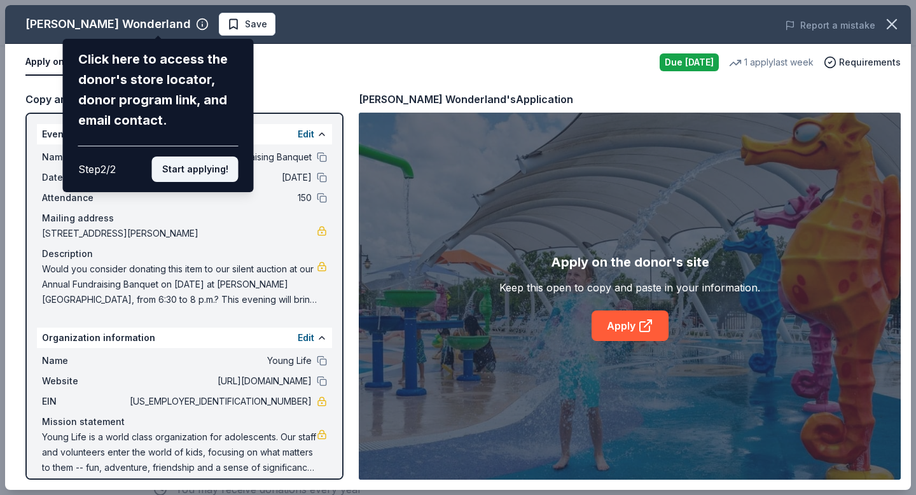
click at [207, 172] on button "Start applying!" at bounding box center [195, 168] width 86 height 25
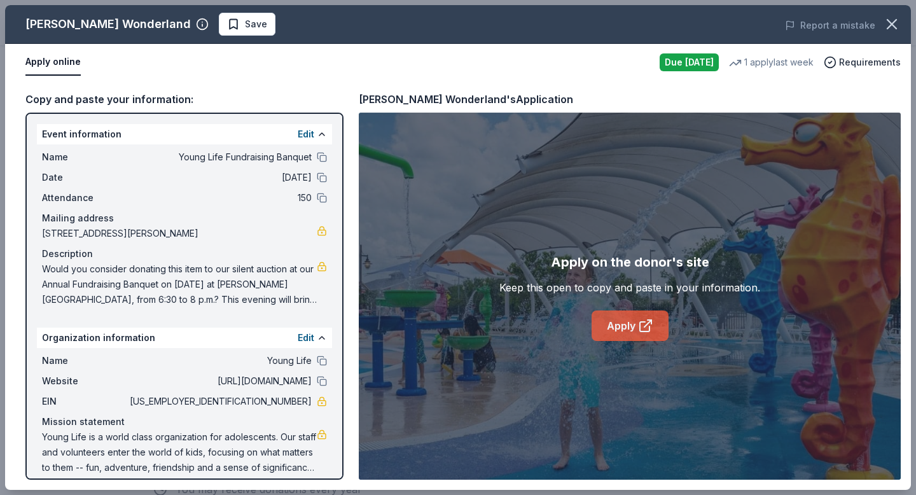
click at [621, 324] on link "Apply" at bounding box center [629, 325] width 77 height 31
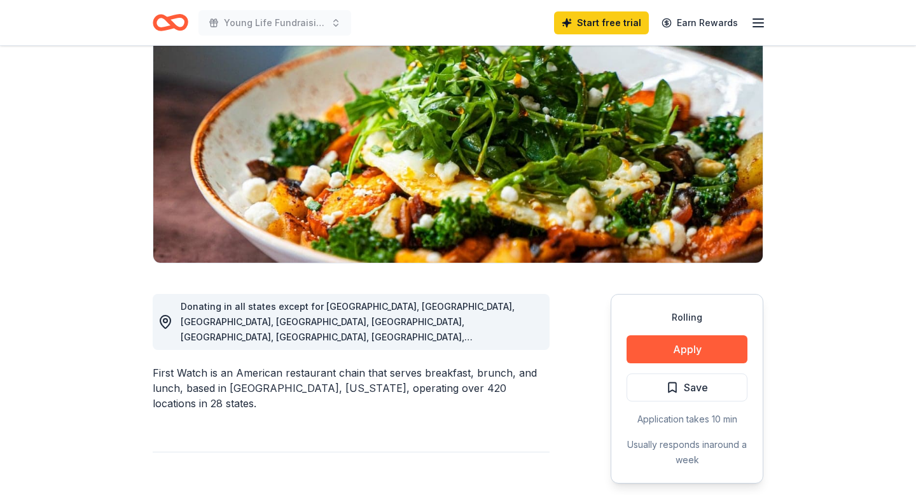
scroll to position [128, 0]
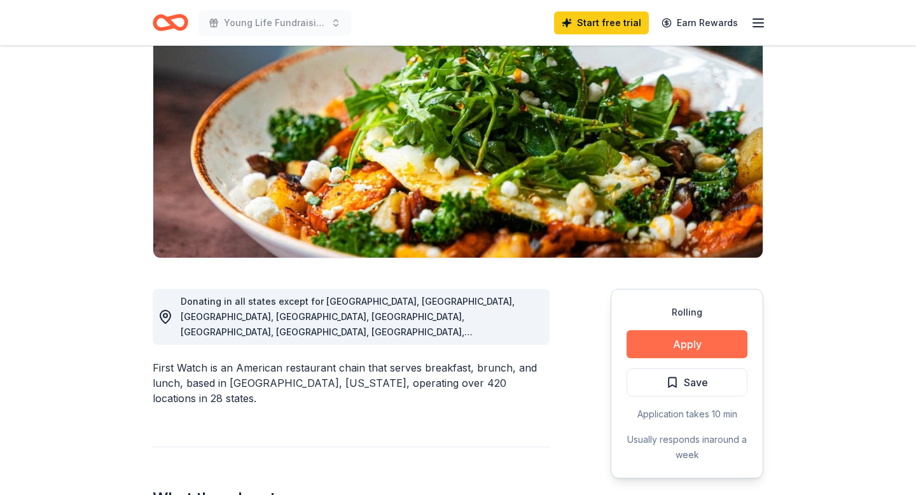
click at [686, 339] on button "Apply" at bounding box center [686, 344] width 121 height 28
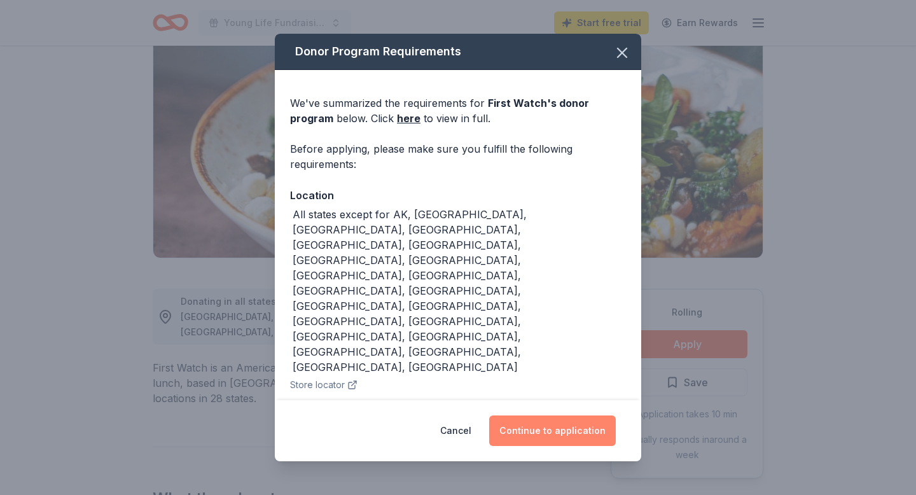
click at [576, 431] on button "Continue to application" at bounding box center [552, 430] width 127 height 31
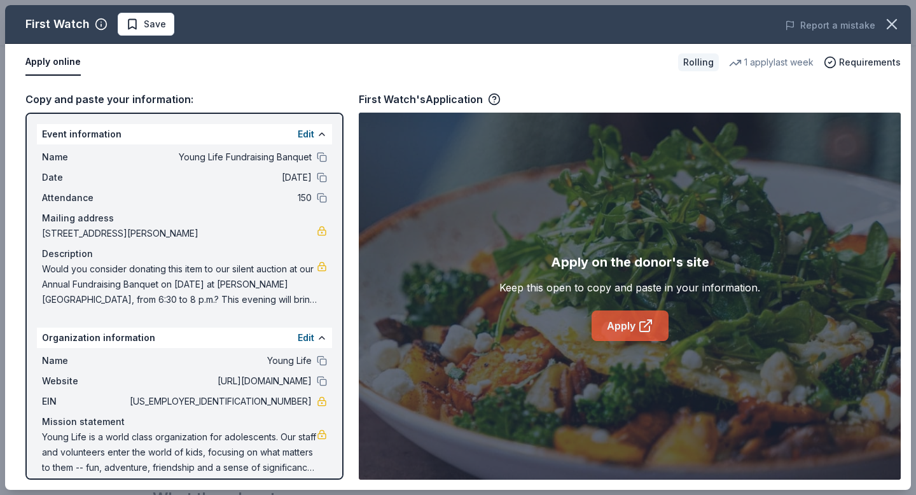
click at [638, 310] on link "Apply" at bounding box center [629, 325] width 77 height 31
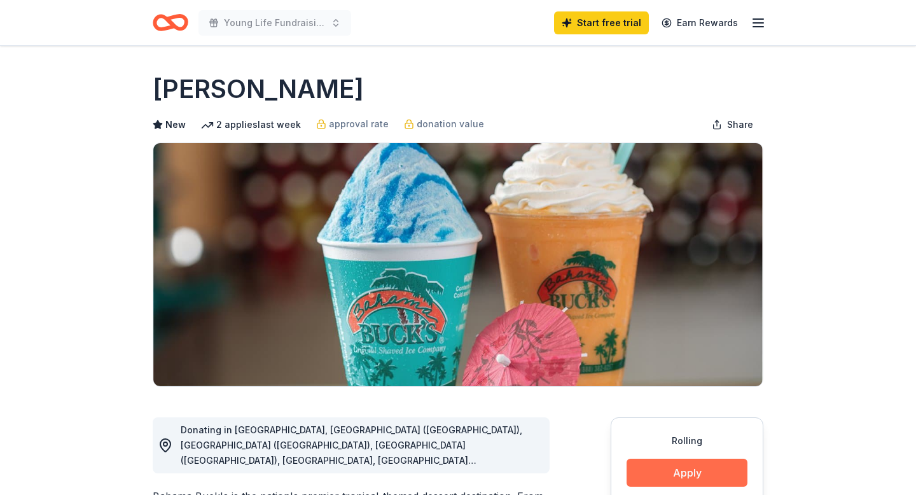
click at [676, 467] on button "Apply" at bounding box center [686, 473] width 121 height 28
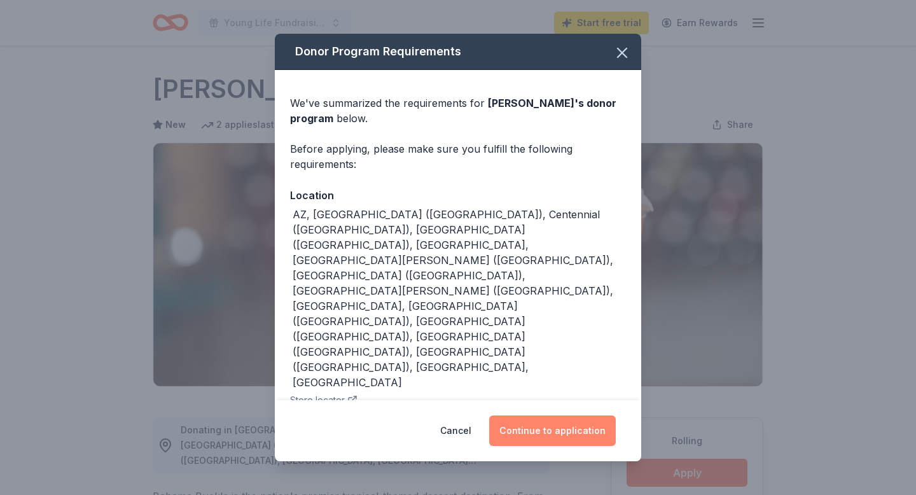
click at [583, 415] on button "Continue to application" at bounding box center [552, 430] width 127 height 31
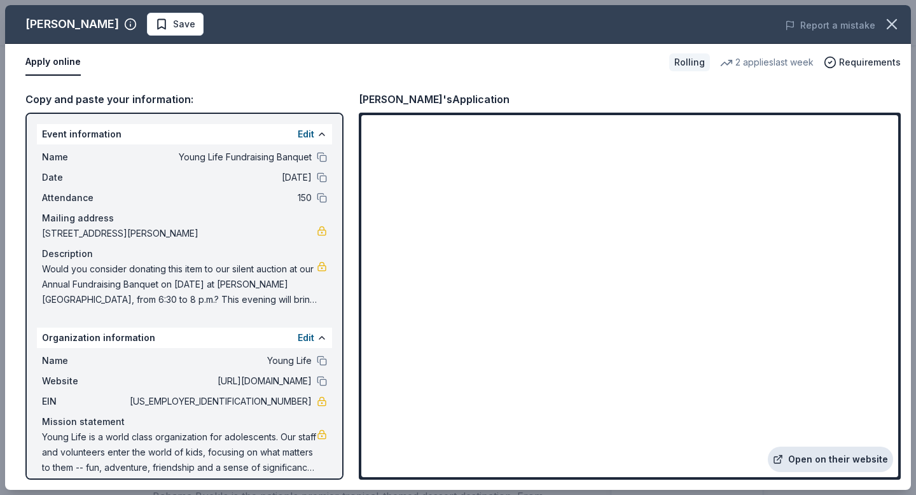
click at [810, 459] on link "Open on their website" at bounding box center [830, 458] width 125 height 25
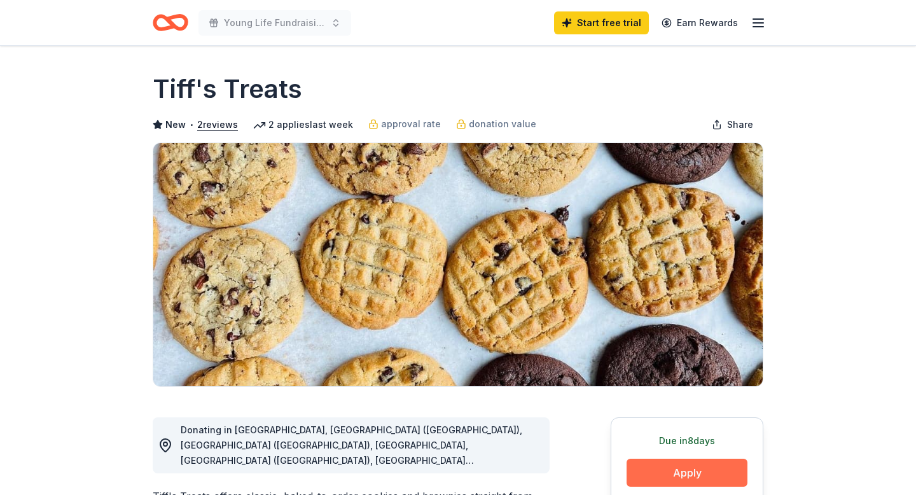
click at [689, 475] on button "Apply" at bounding box center [686, 473] width 121 height 28
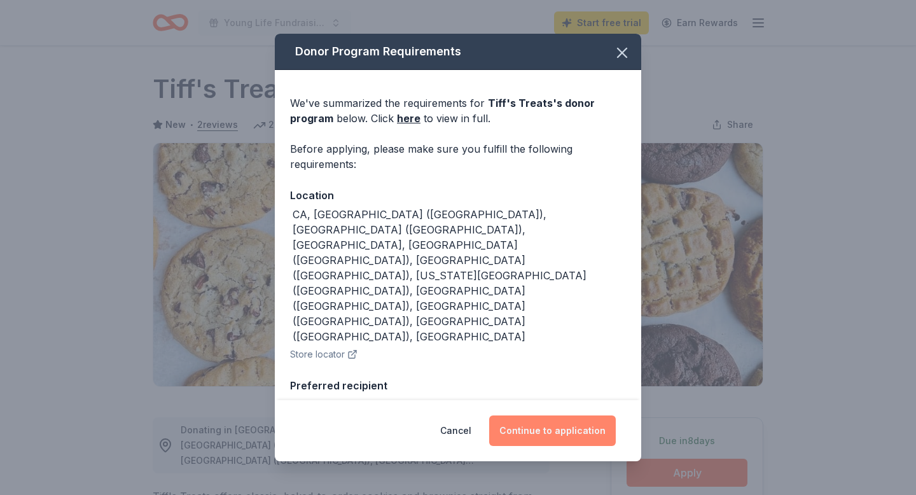
click at [586, 432] on button "Continue to application" at bounding box center [552, 430] width 127 height 31
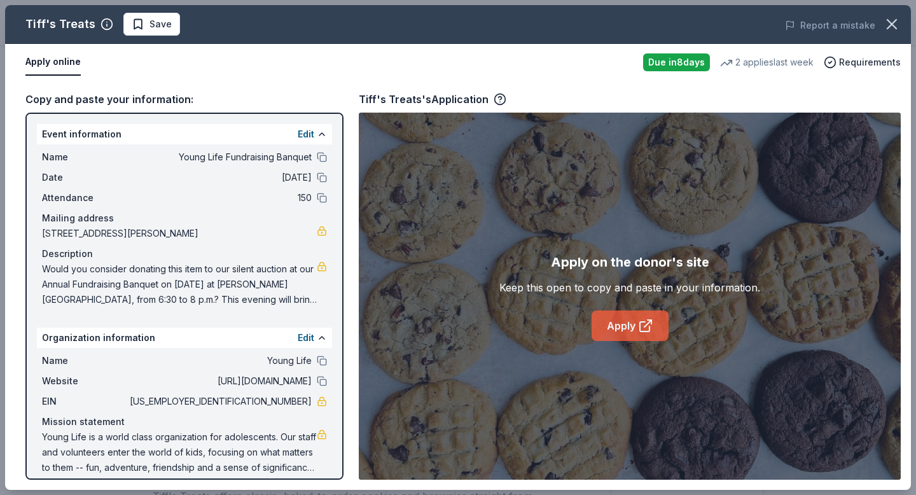
click at [639, 335] on link "Apply" at bounding box center [629, 325] width 77 height 31
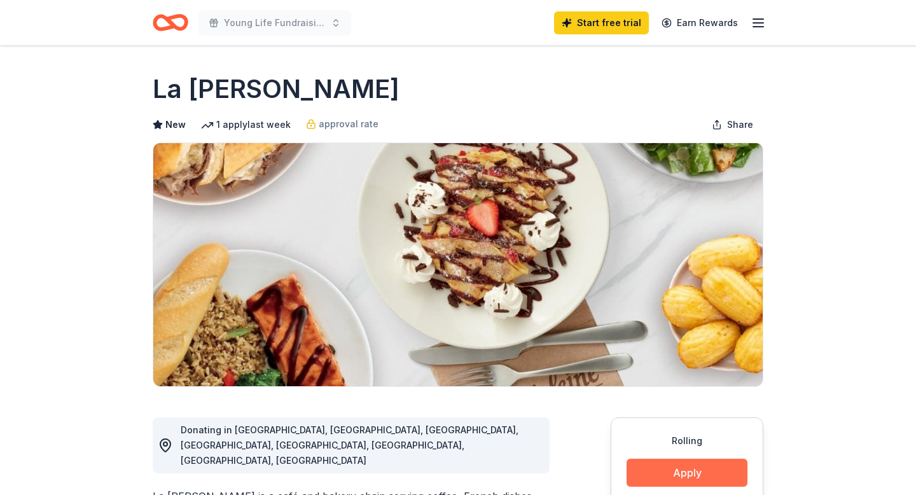
click at [714, 475] on button "Apply" at bounding box center [686, 473] width 121 height 28
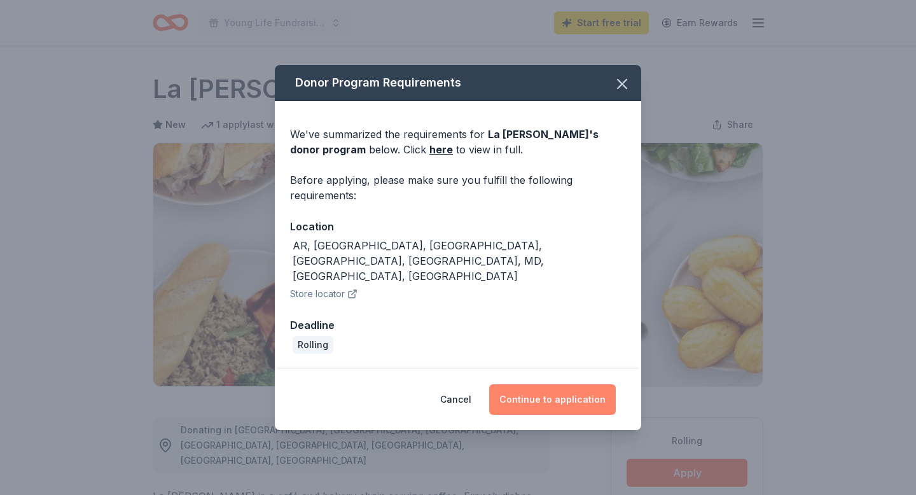
click at [592, 384] on button "Continue to application" at bounding box center [552, 399] width 127 height 31
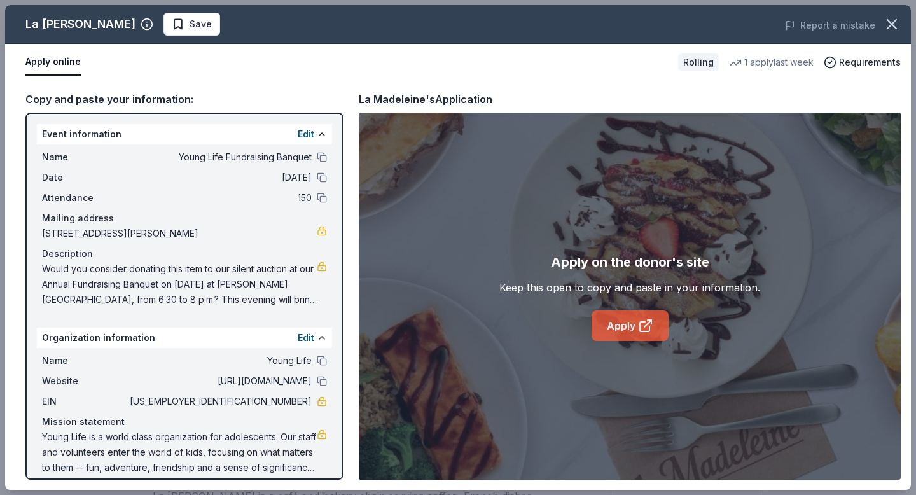
click at [638, 331] on icon at bounding box center [645, 325] width 15 height 15
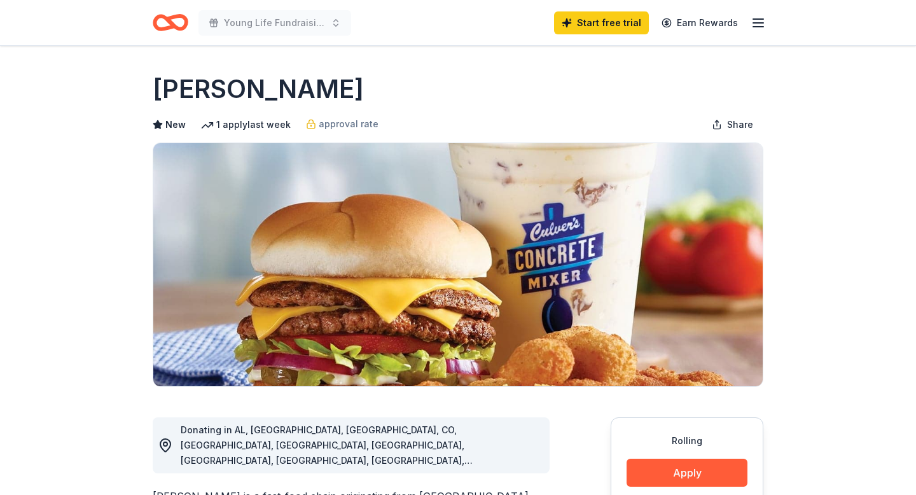
click at [689, 476] on div "Claim your free trial to view unlimited donors You've reached your limit of 5 f…" at bounding box center [458, 370] width 916 height 247
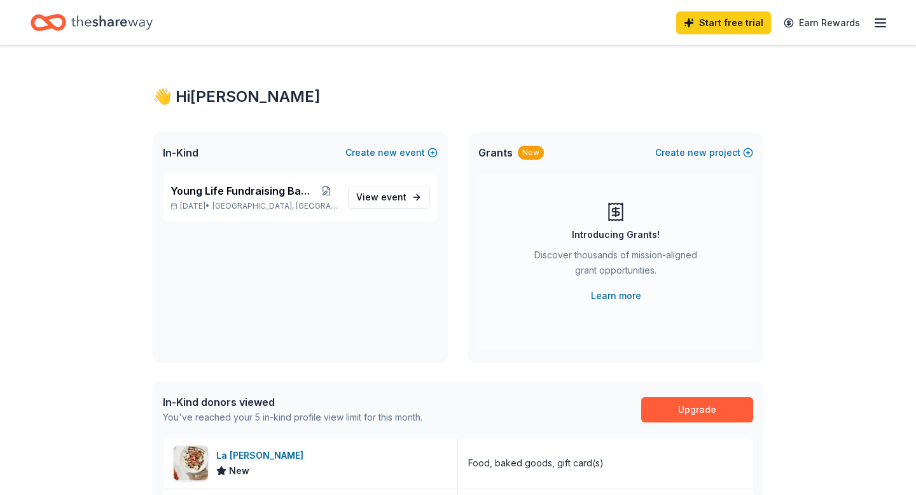
click at [880, 23] on line "button" at bounding box center [880, 23] width 10 height 0
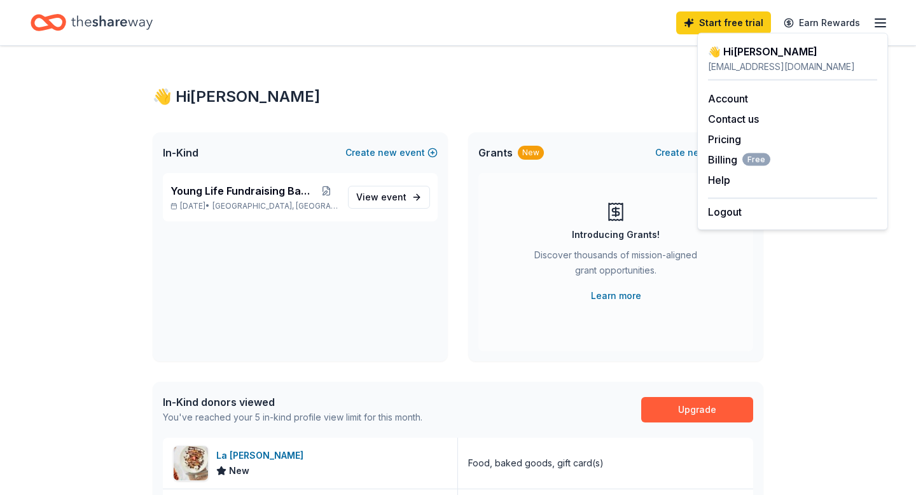
click at [915, 88] on div "👋 Hi [PERSON_NAME] In-Kind Create new event Young Life Fundraising Banquet [DAT…" at bounding box center [458, 492] width 916 height 893
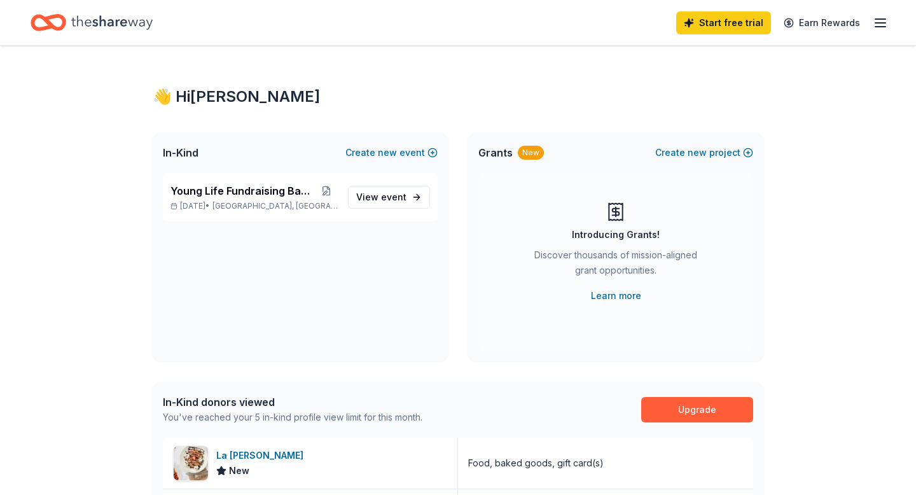
click at [103, 20] on icon "Home" at bounding box center [111, 22] width 81 height 14
click at [81, 17] on icon "Home" at bounding box center [111, 23] width 81 height 26
